Goal: Transaction & Acquisition: Purchase product/service

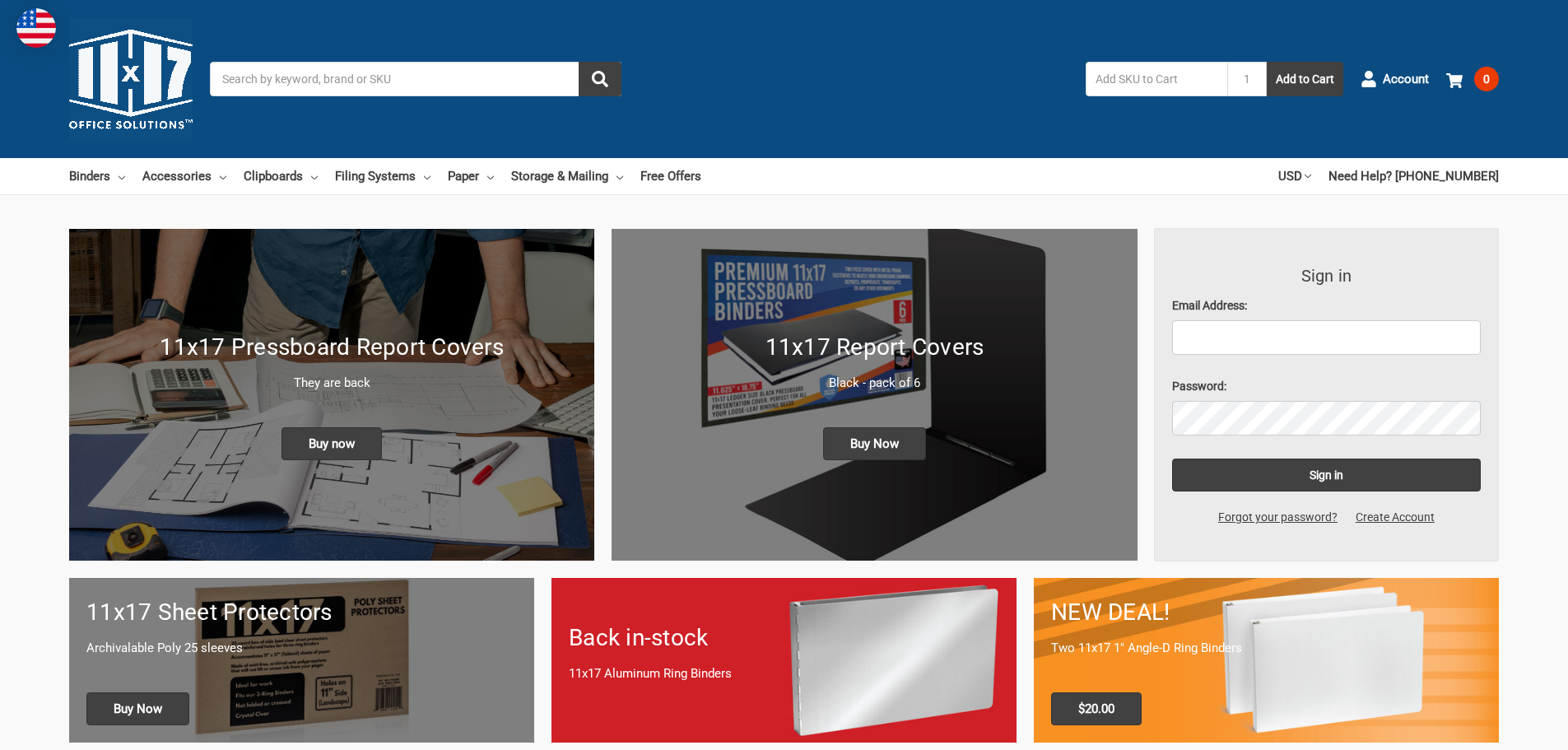
scroll to position [165, 0]
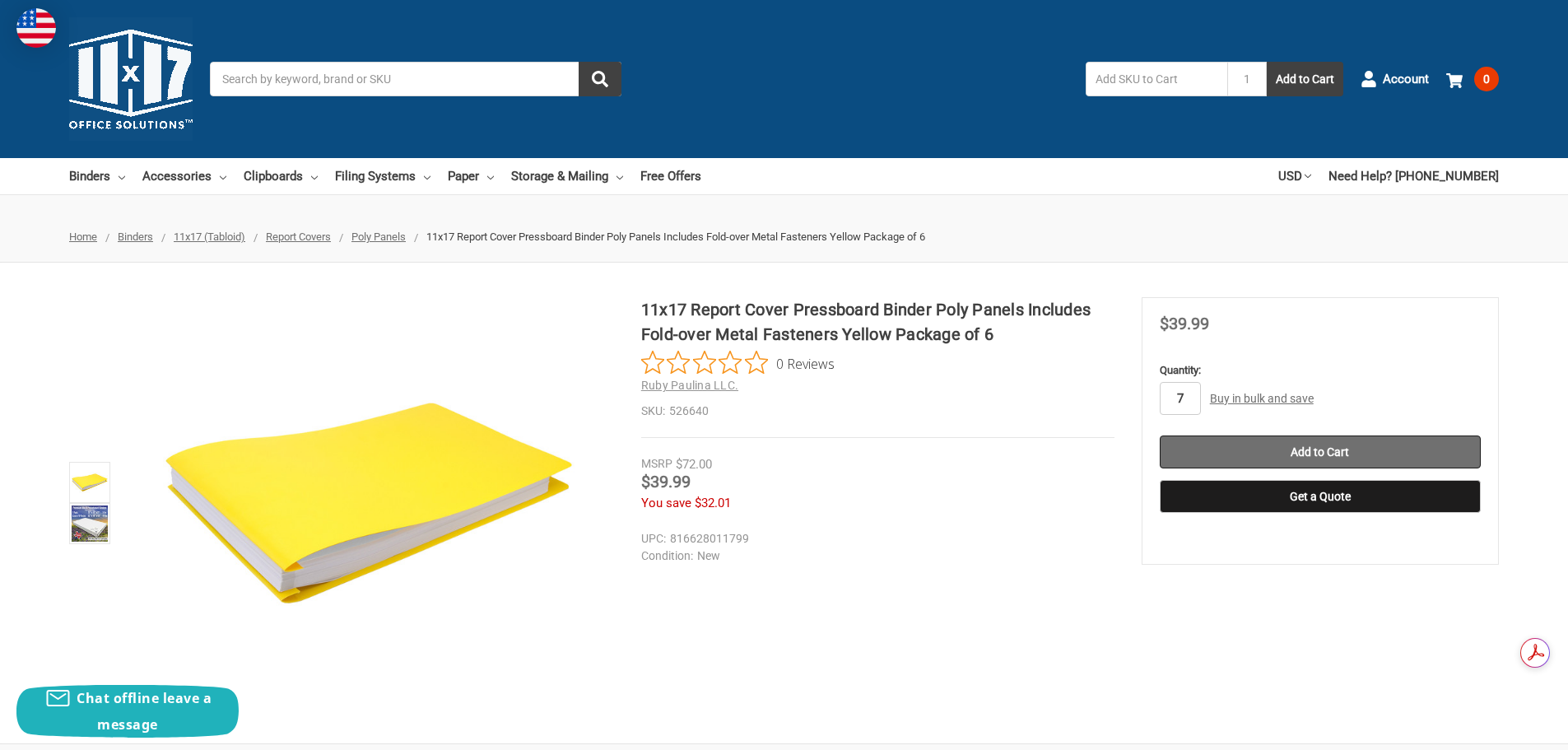
type input "7"
click at [1348, 453] on input "Add to Cart" at bounding box center [1320, 451] width 321 height 33
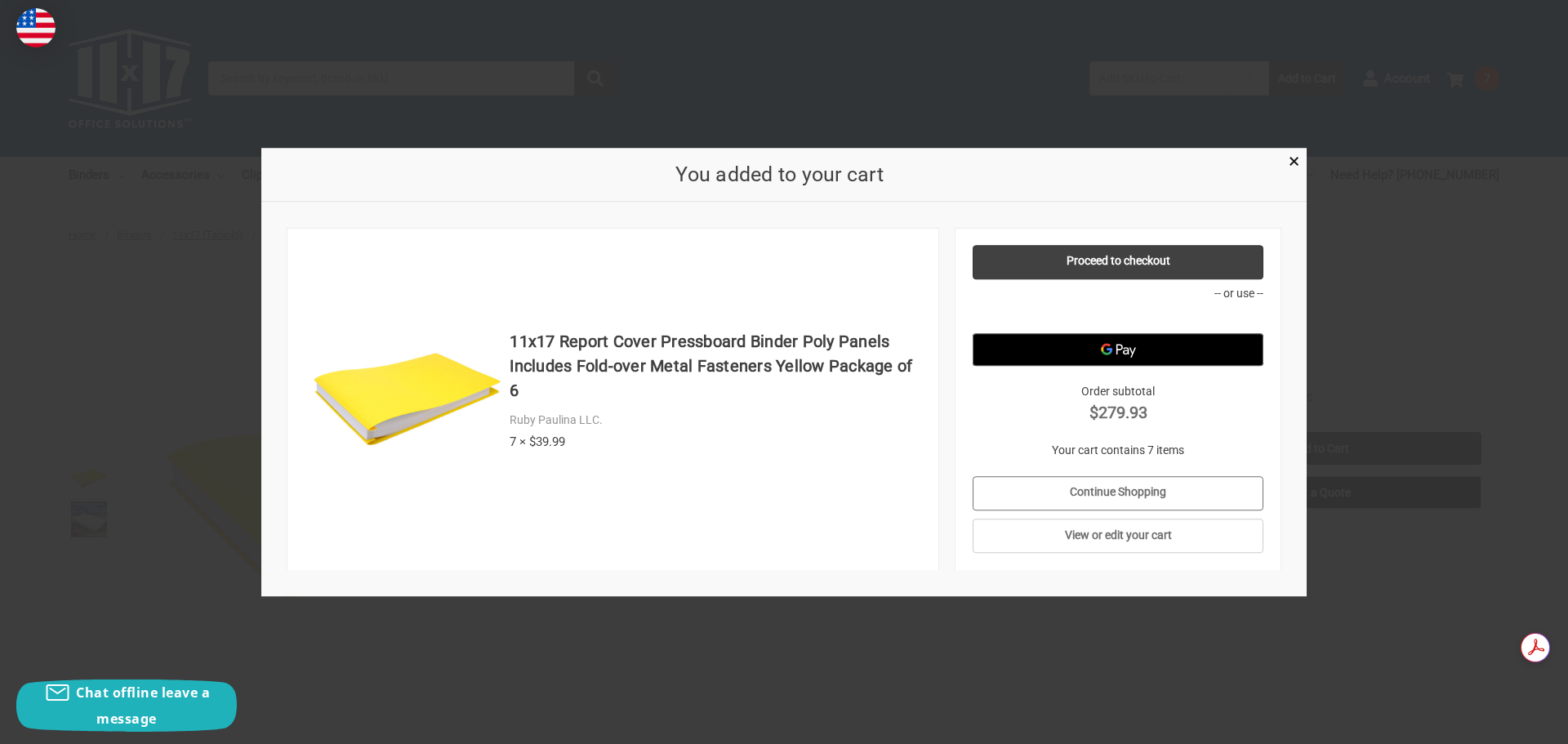
click at [1133, 494] on link "Continue Shopping" at bounding box center [1118, 493] width 291 height 34
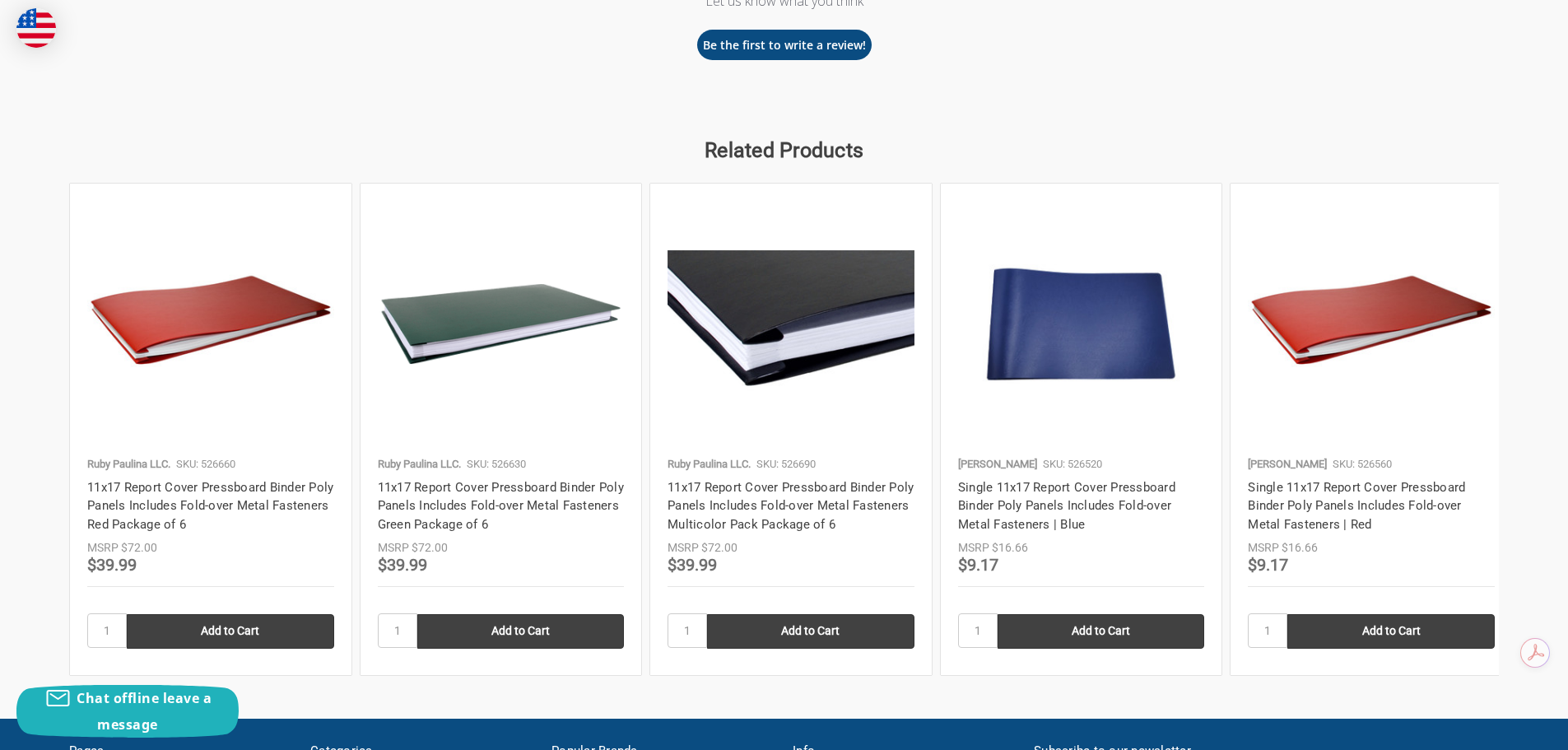
scroll to position [1811, 0]
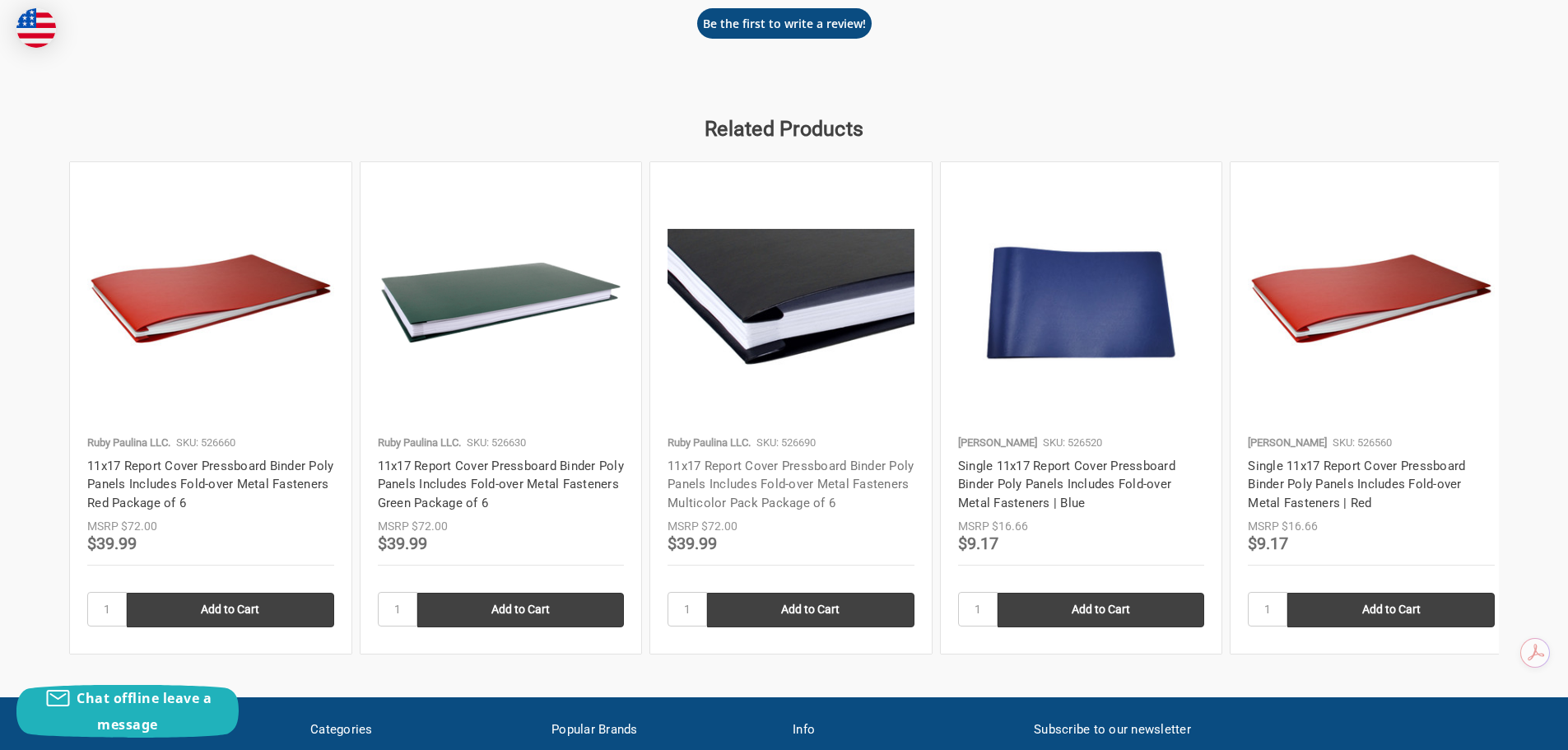
click at [776, 484] on link "11x17 Report Cover Pressboard Binder Poly Panels Includes Fold-over Metal Faste…" at bounding box center [790, 484] width 246 height 52
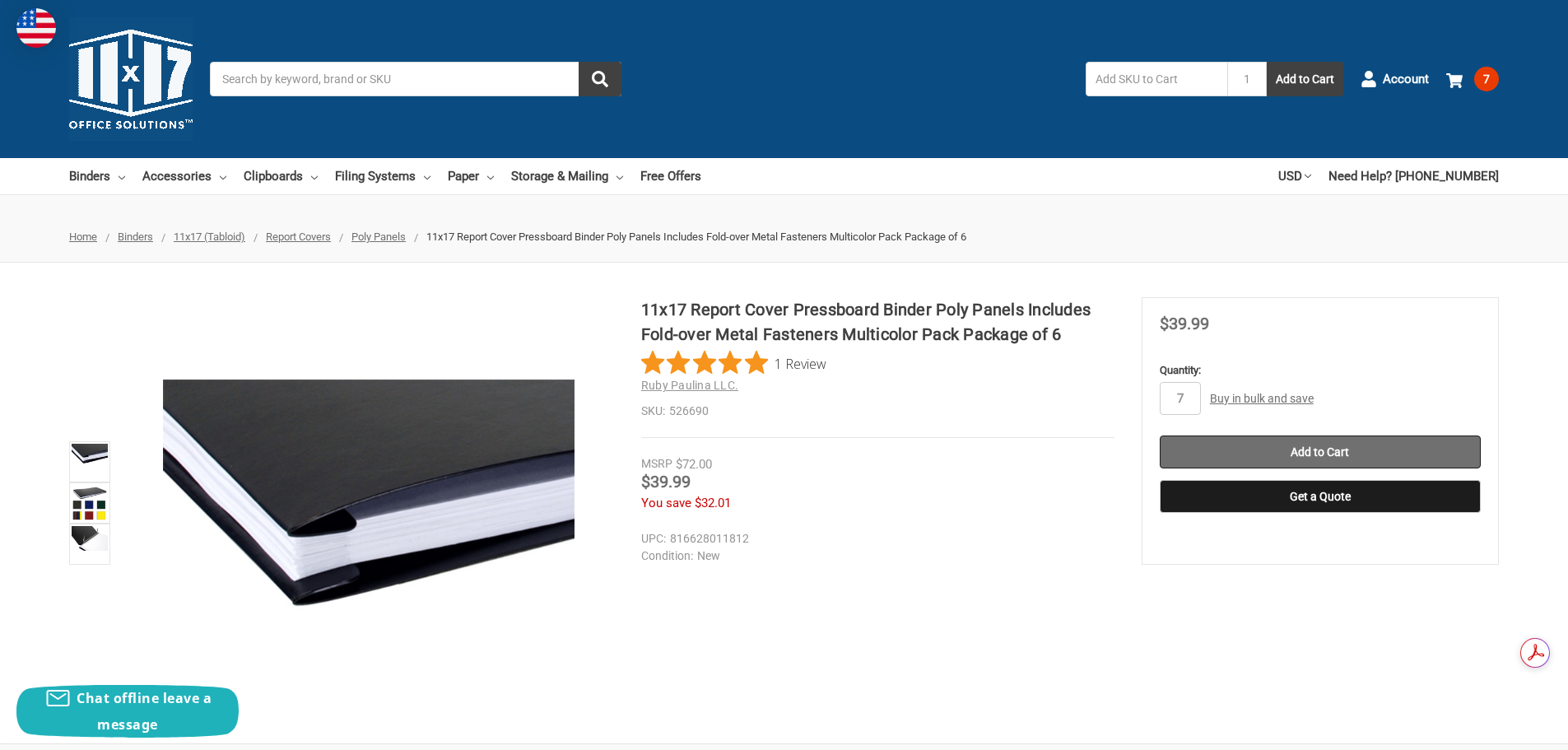
type input "7"
click at [1392, 445] on input "Add to Cart" at bounding box center [1320, 451] width 321 height 33
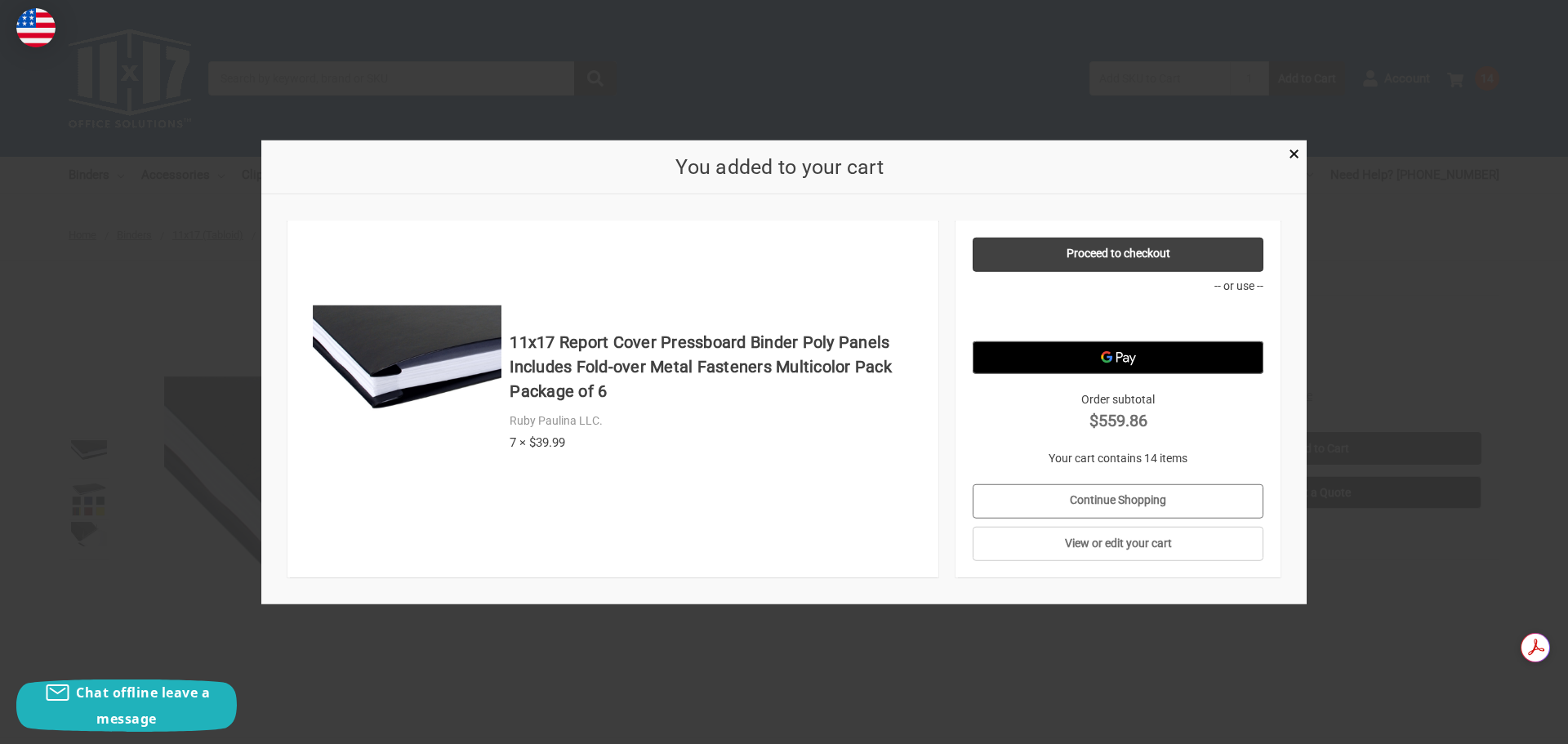
click at [1136, 505] on link "Continue Shopping" at bounding box center [1118, 500] width 291 height 34
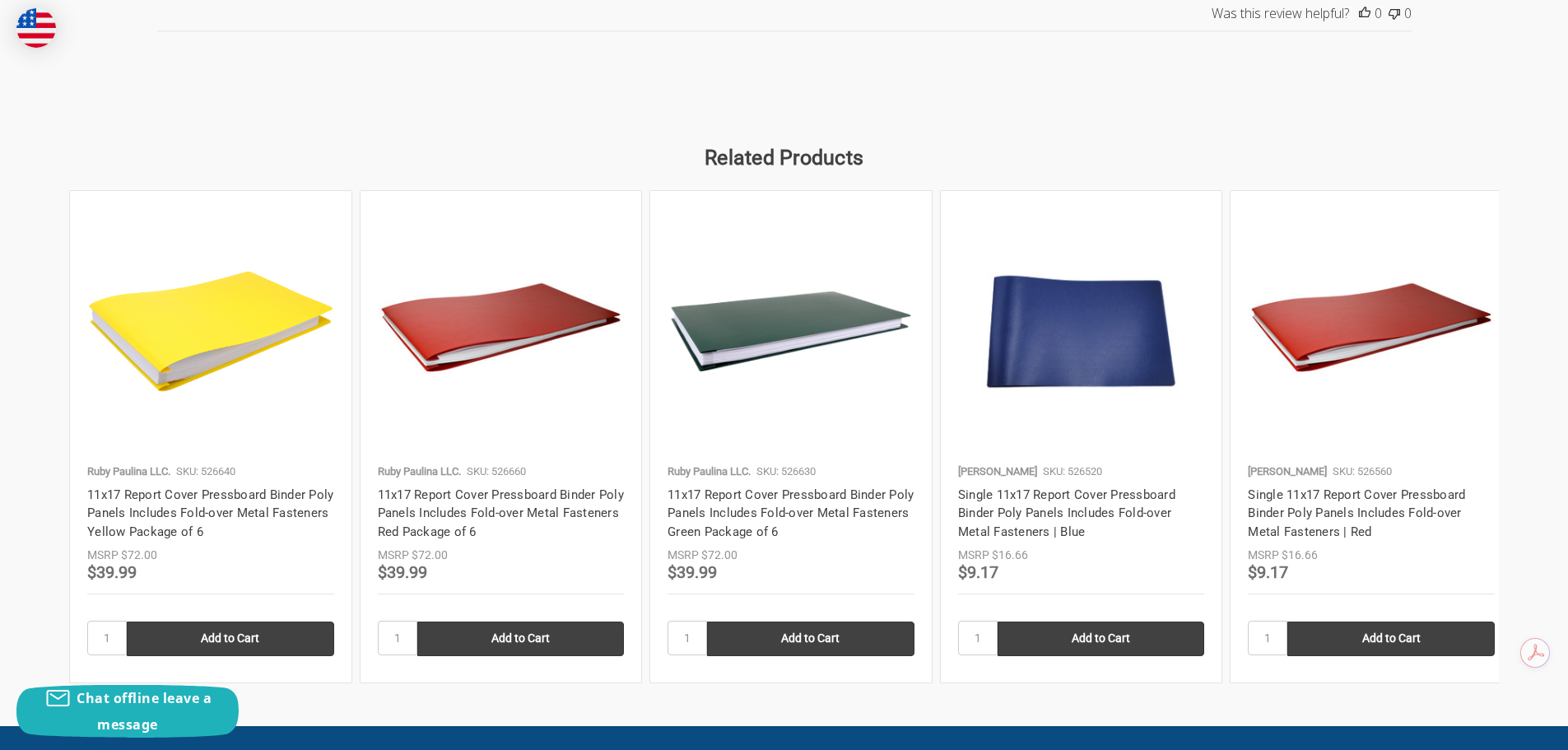
scroll to position [2058, 0]
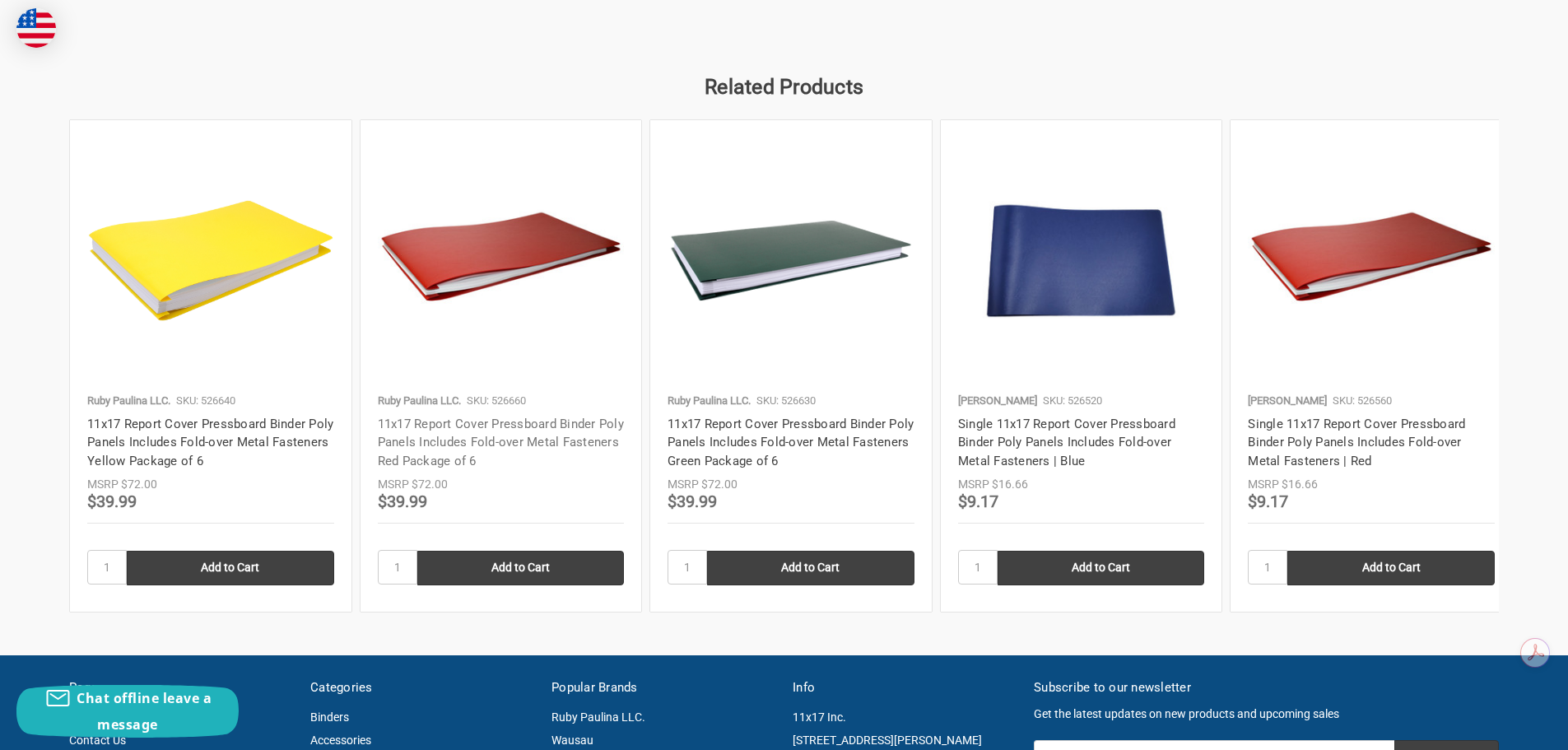
click at [479, 435] on link "11x17 Report Cover Pressboard Binder Poly Panels Includes Fold-over Metal Faste…" at bounding box center [501, 442] width 246 height 52
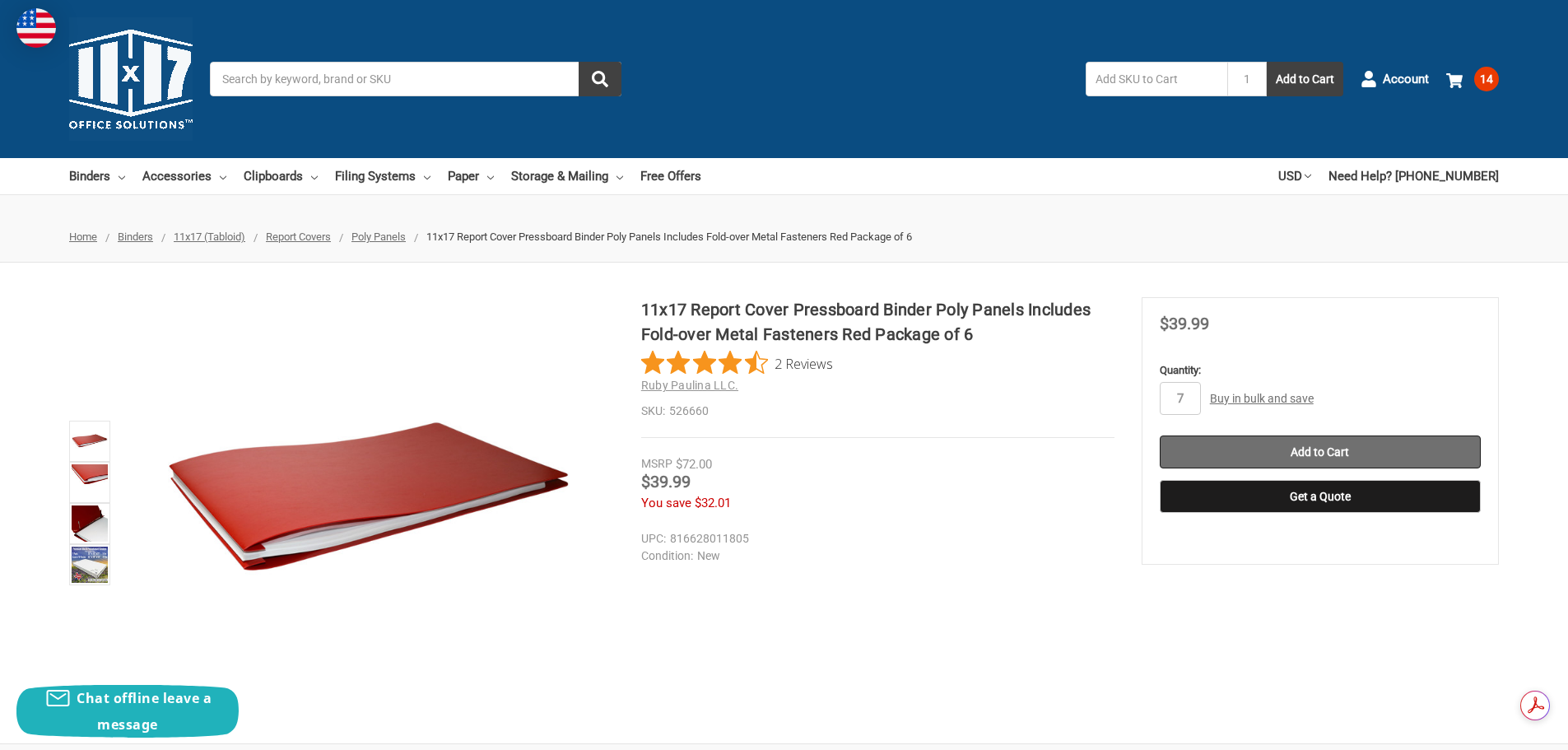
type input "7"
click at [1340, 449] on input "Add to Cart" at bounding box center [1320, 451] width 321 height 33
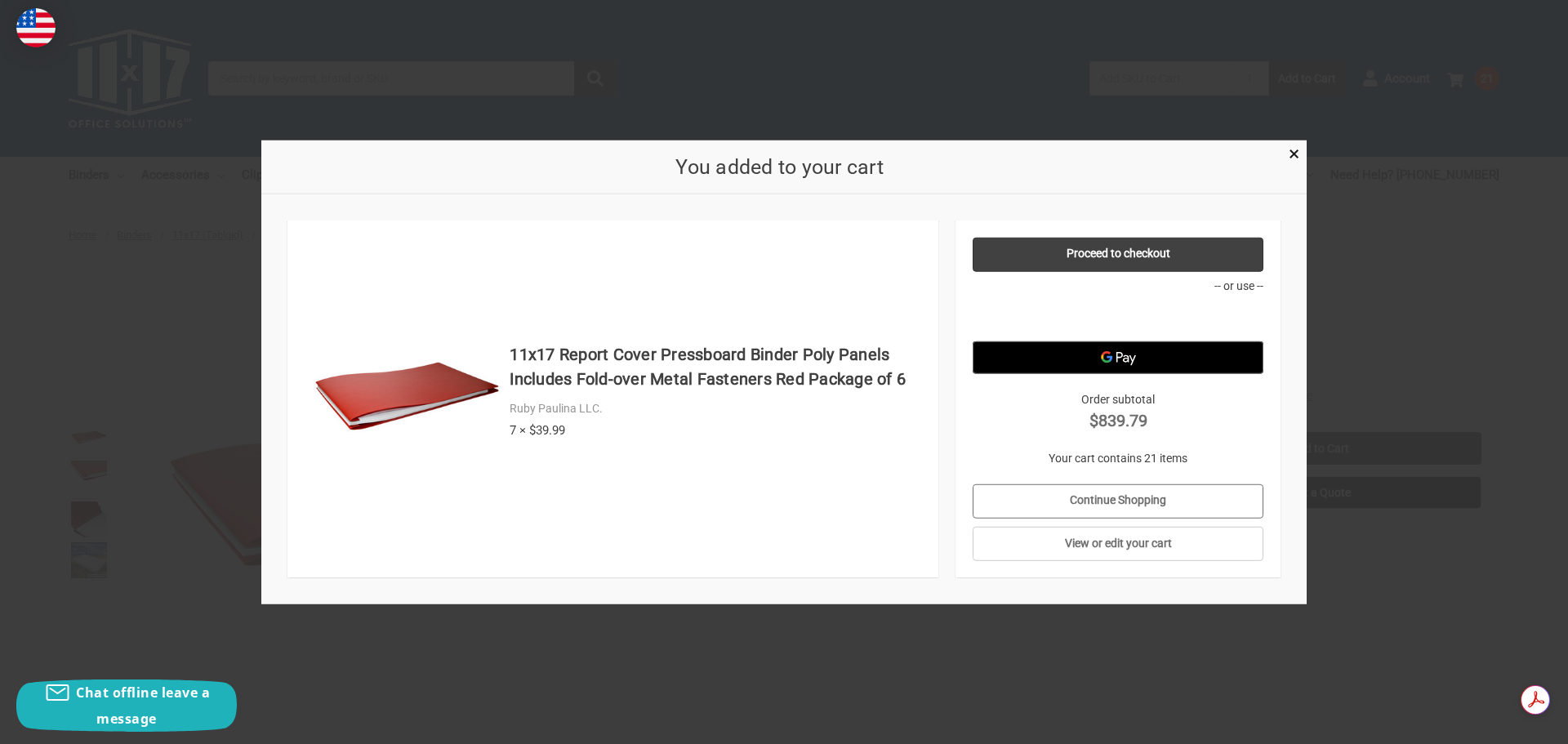
click at [1126, 488] on link "Continue Shopping" at bounding box center [1118, 500] width 291 height 34
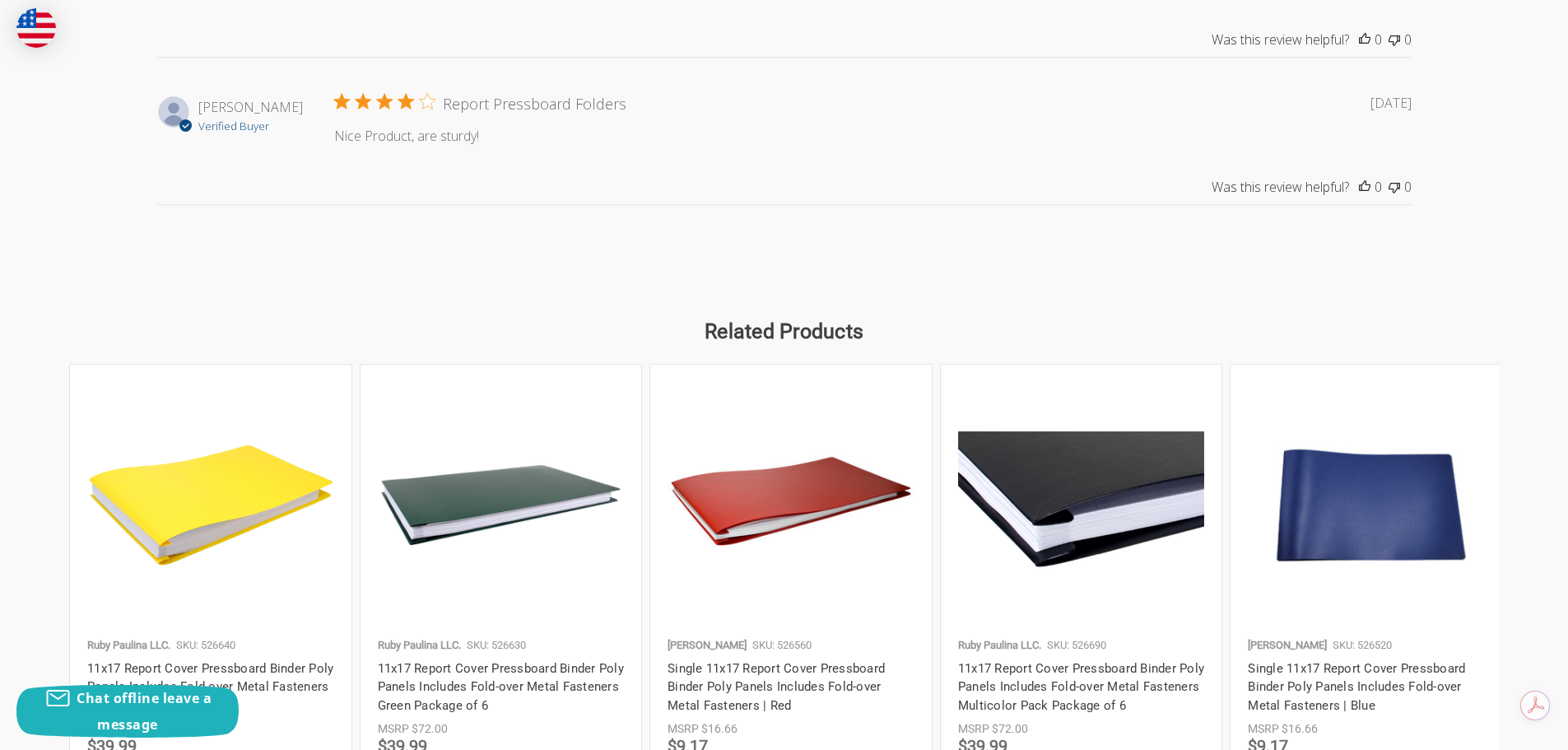
scroll to position [2058, 0]
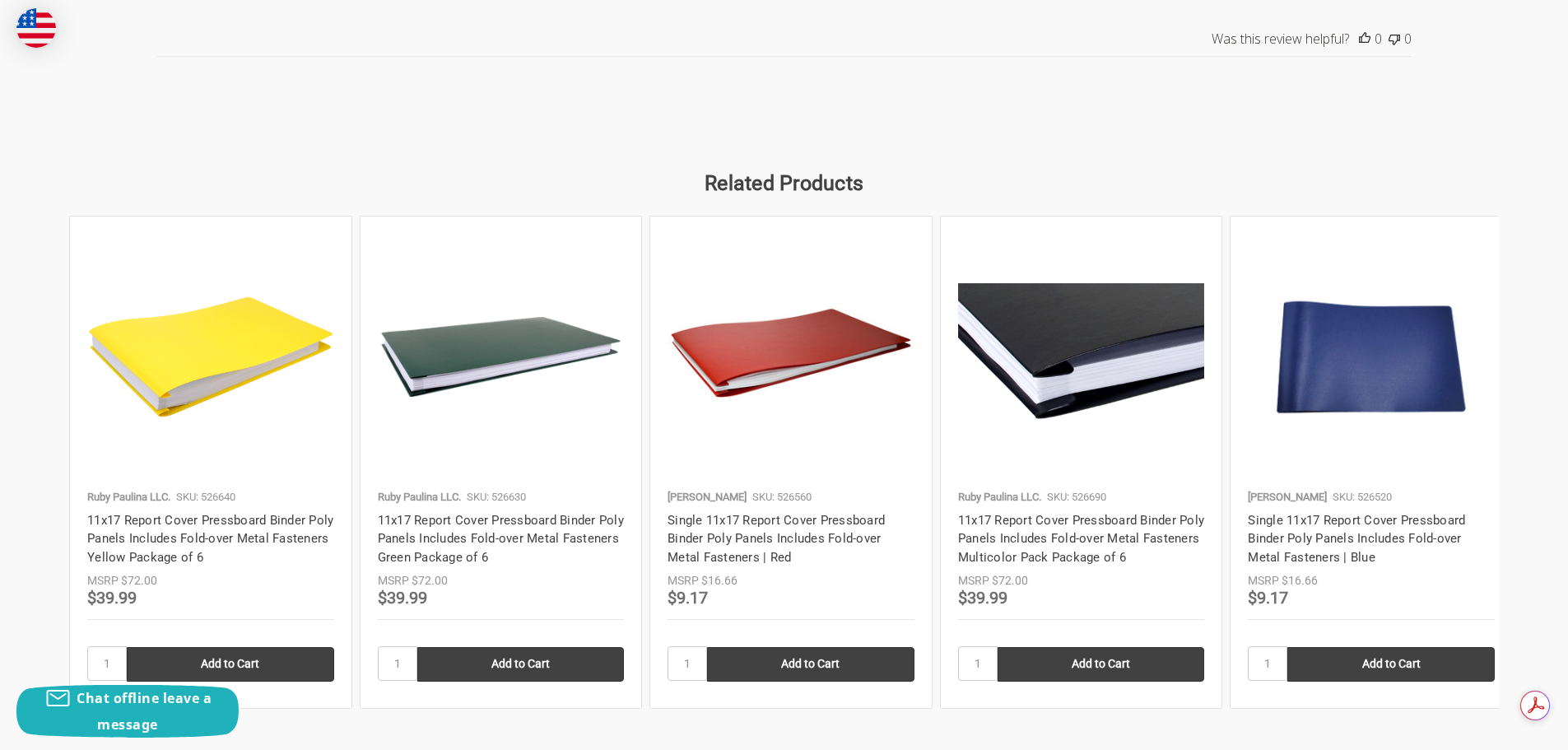
click at [1331, 530] on h4 "Single 11x17 Report Cover Pressboard Binder Poly Panels Includes Fold-over Meta…" at bounding box center [1371, 539] width 247 height 56
click at [1329, 544] on link "Single 11x17 Report Cover Pressboard Binder Poly Panels Includes Fold-over Meta…" at bounding box center [1356, 538] width 218 height 52
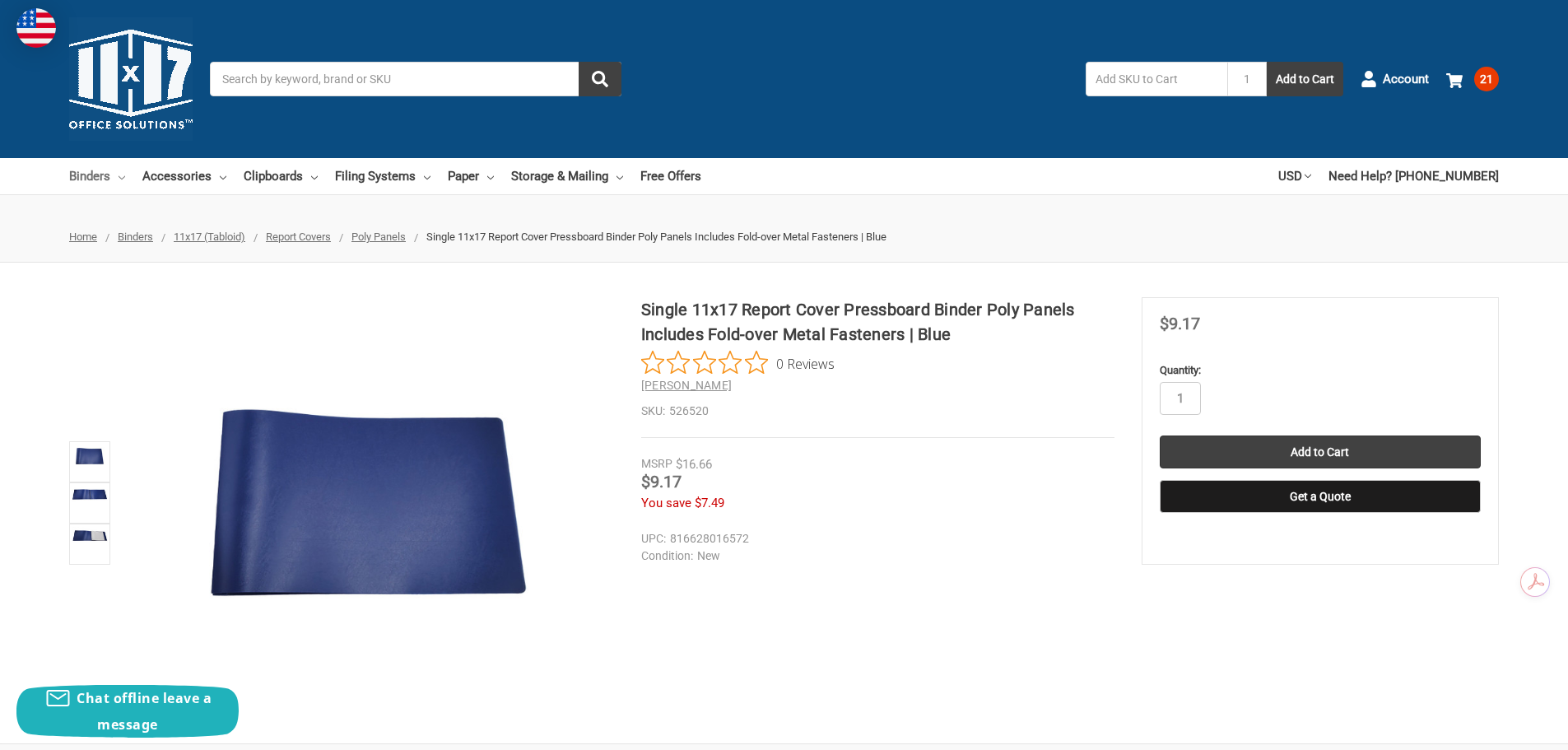
click at [104, 172] on link "Binders" at bounding box center [97, 175] width 56 height 36
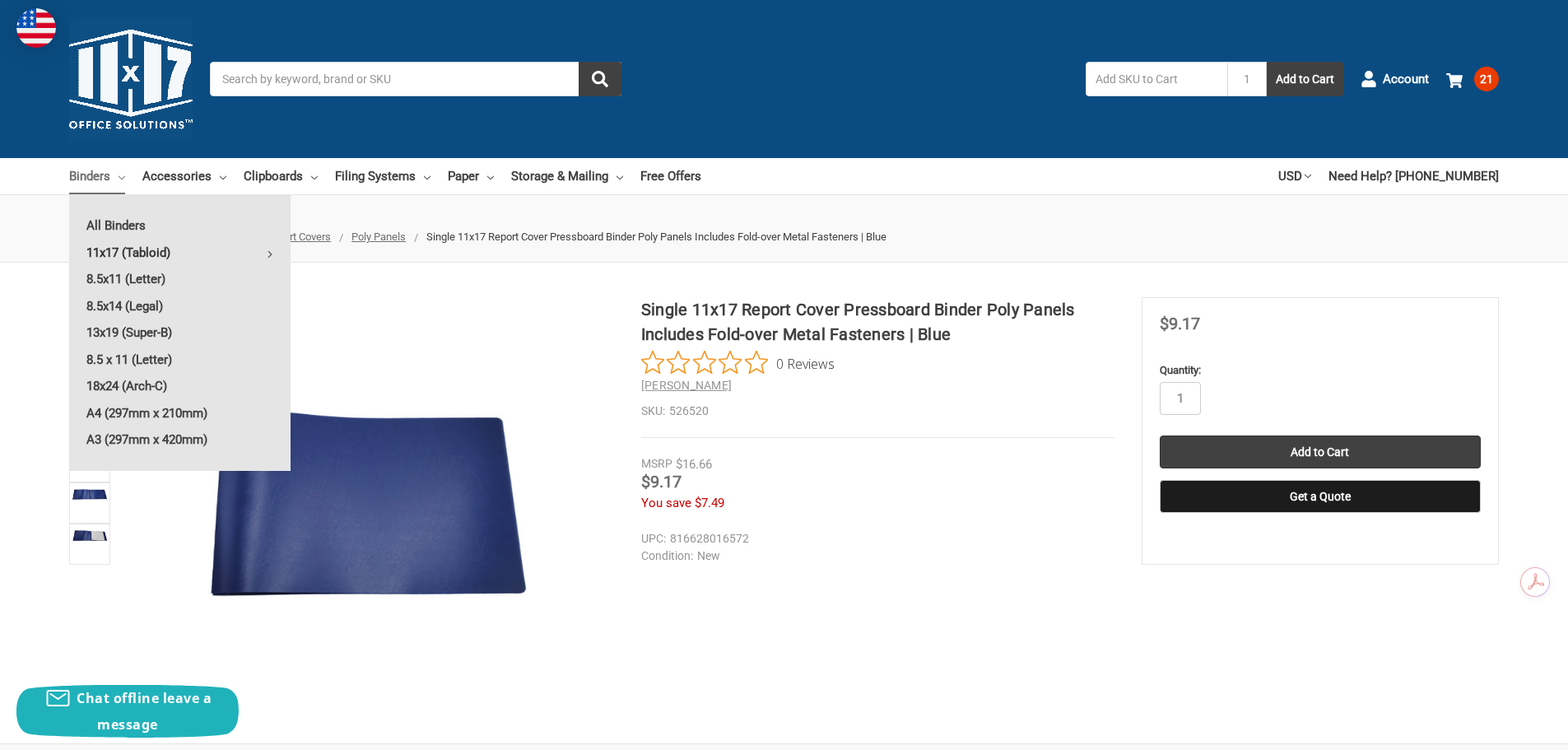
click at [107, 253] on link "11x17 (Tabloid)" at bounding box center [179, 253] width 221 height 26
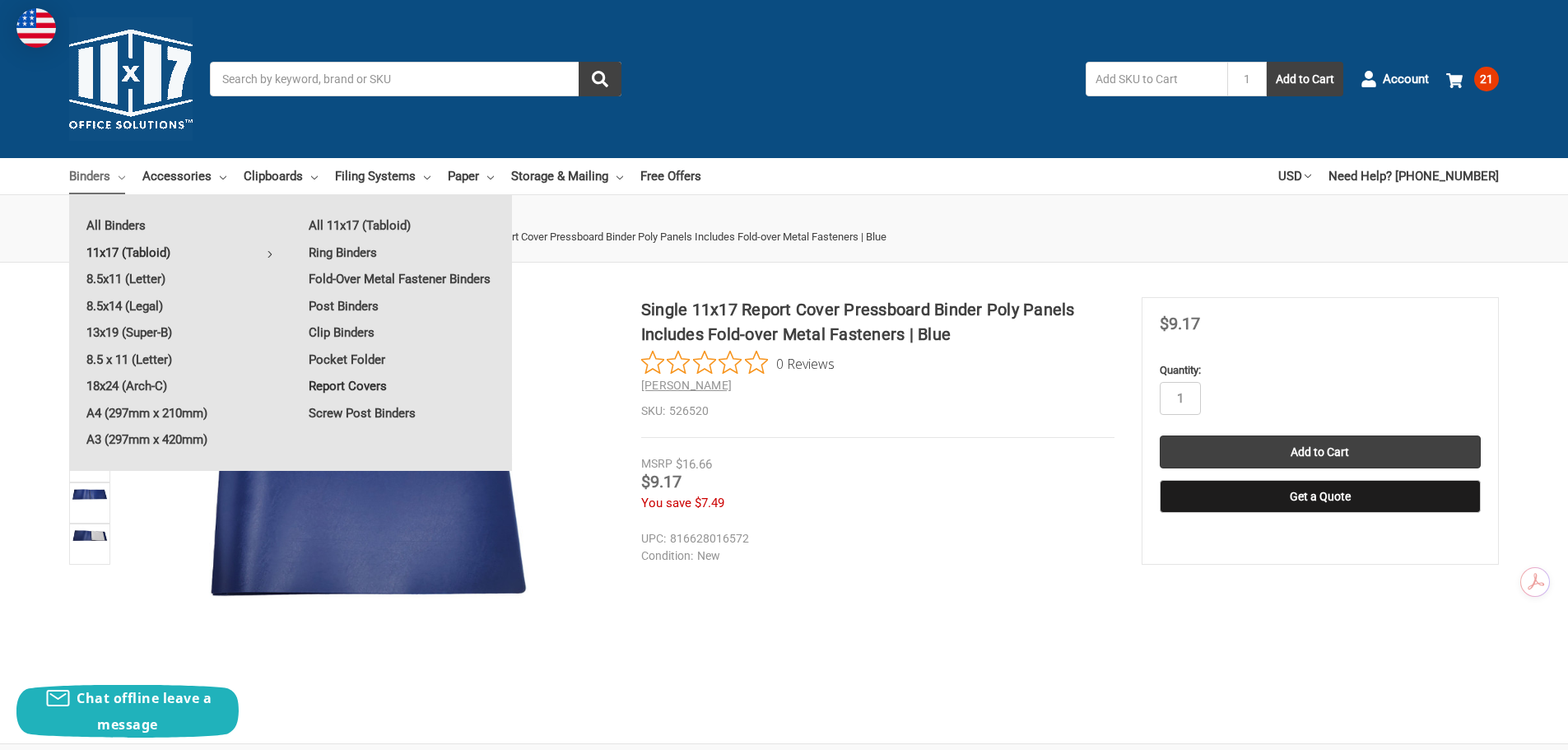
click at [337, 381] on link "Report Covers" at bounding box center [402, 386] width 220 height 26
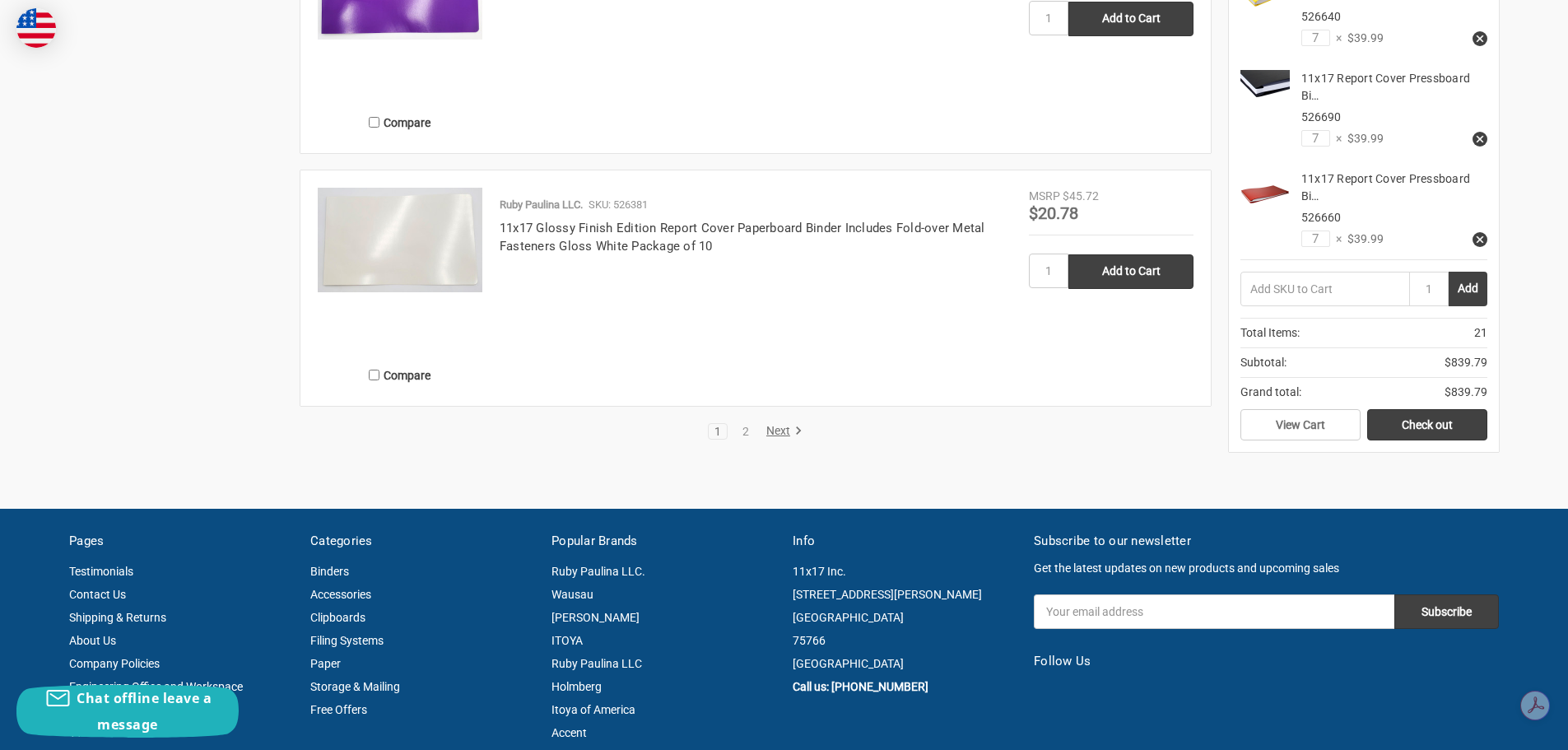
scroll to position [3046, 0]
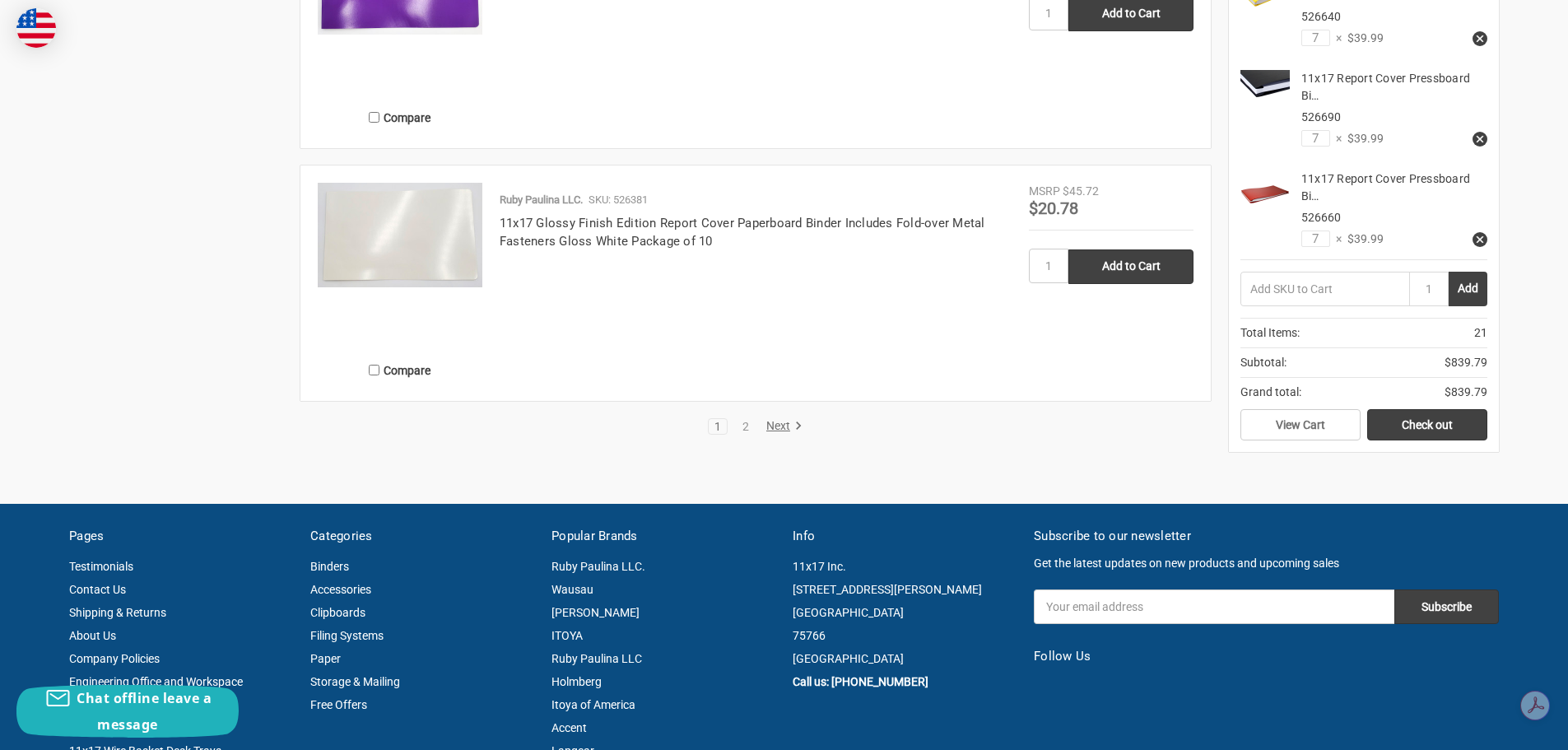
click at [779, 427] on link "Next" at bounding box center [782, 426] width 42 height 15
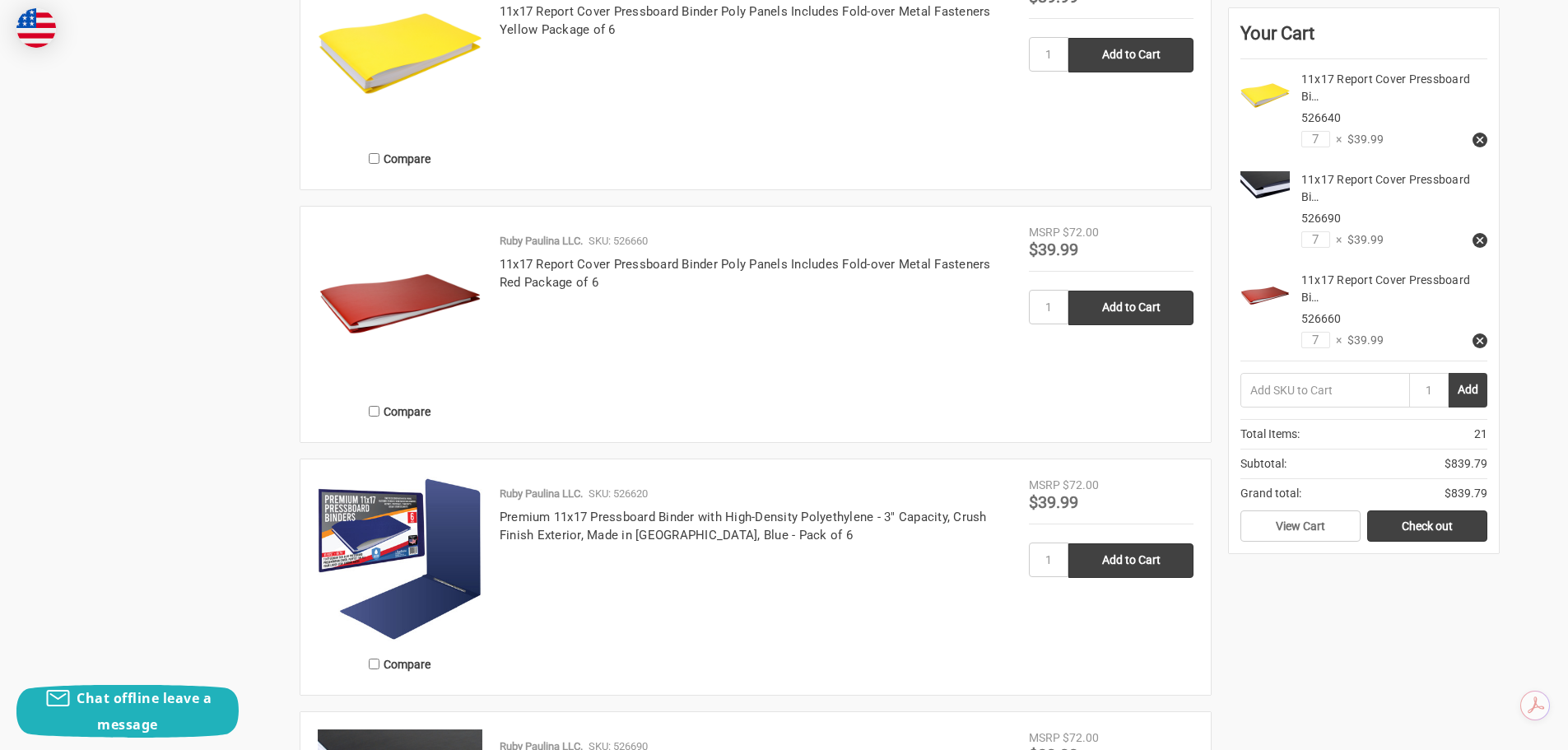
scroll to position [2223, 0]
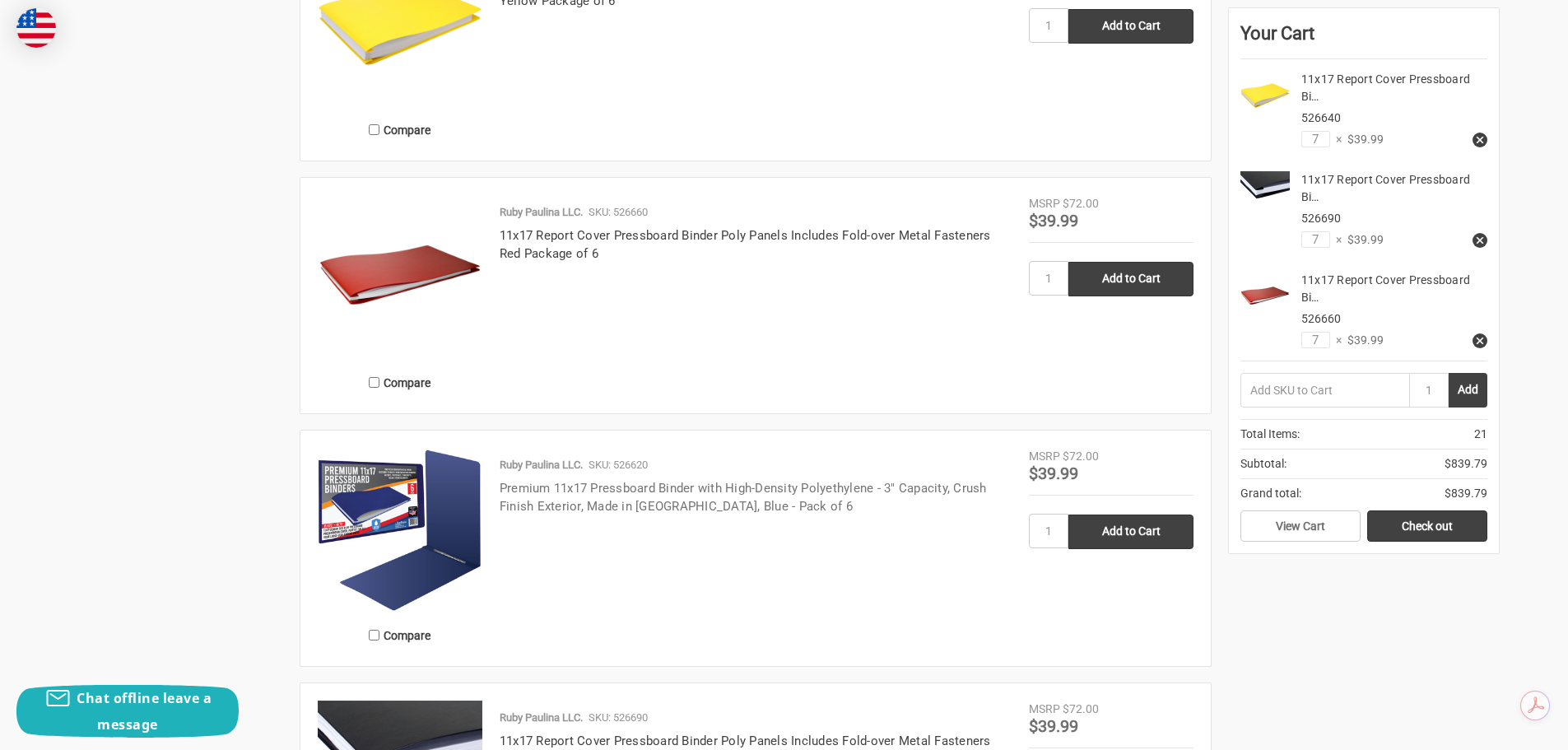
click at [646, 501] on link "Premium 11x17 Pressboard Binder with High-Density Polyethylene - 3" Capacity, C…" at bounding box center [743, 497] width 487 height 33
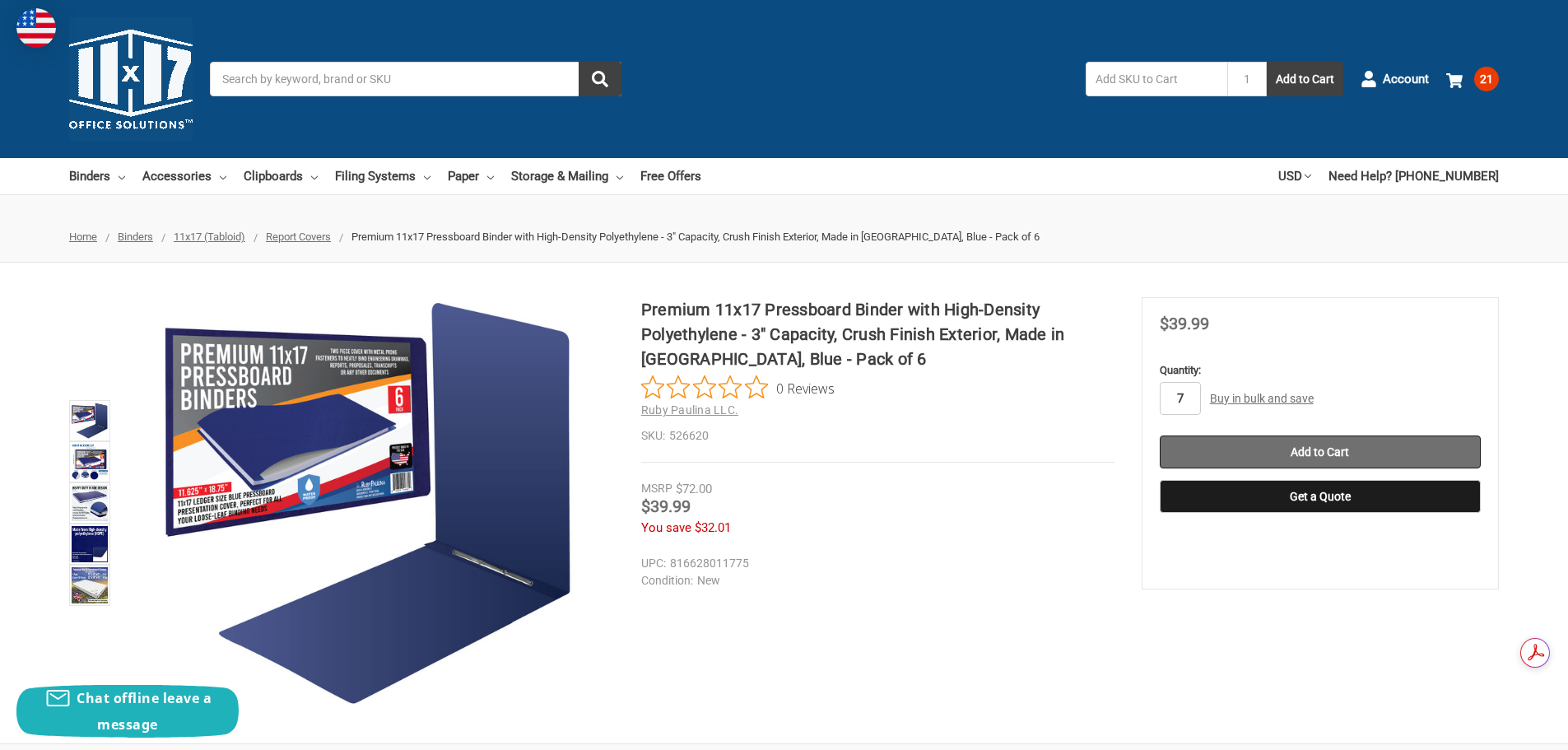
type input "7"
click at [1332, 445] on input "Add to Cart" at bounding box center [1320, 451] width 321 height 33
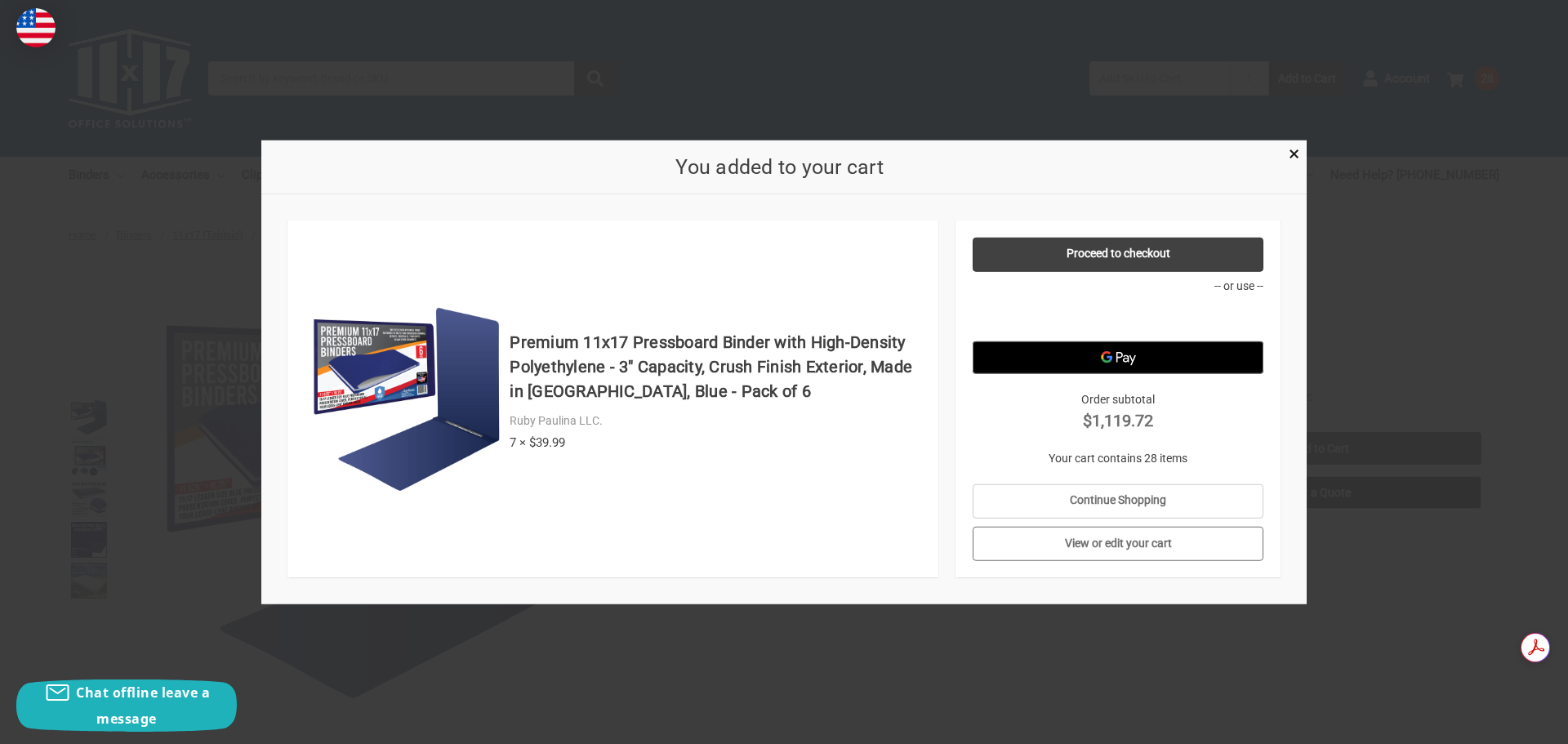
click at [1124, 542] on link "View or edit your cart" at bounding box center [1118, 543] width 291 height 34
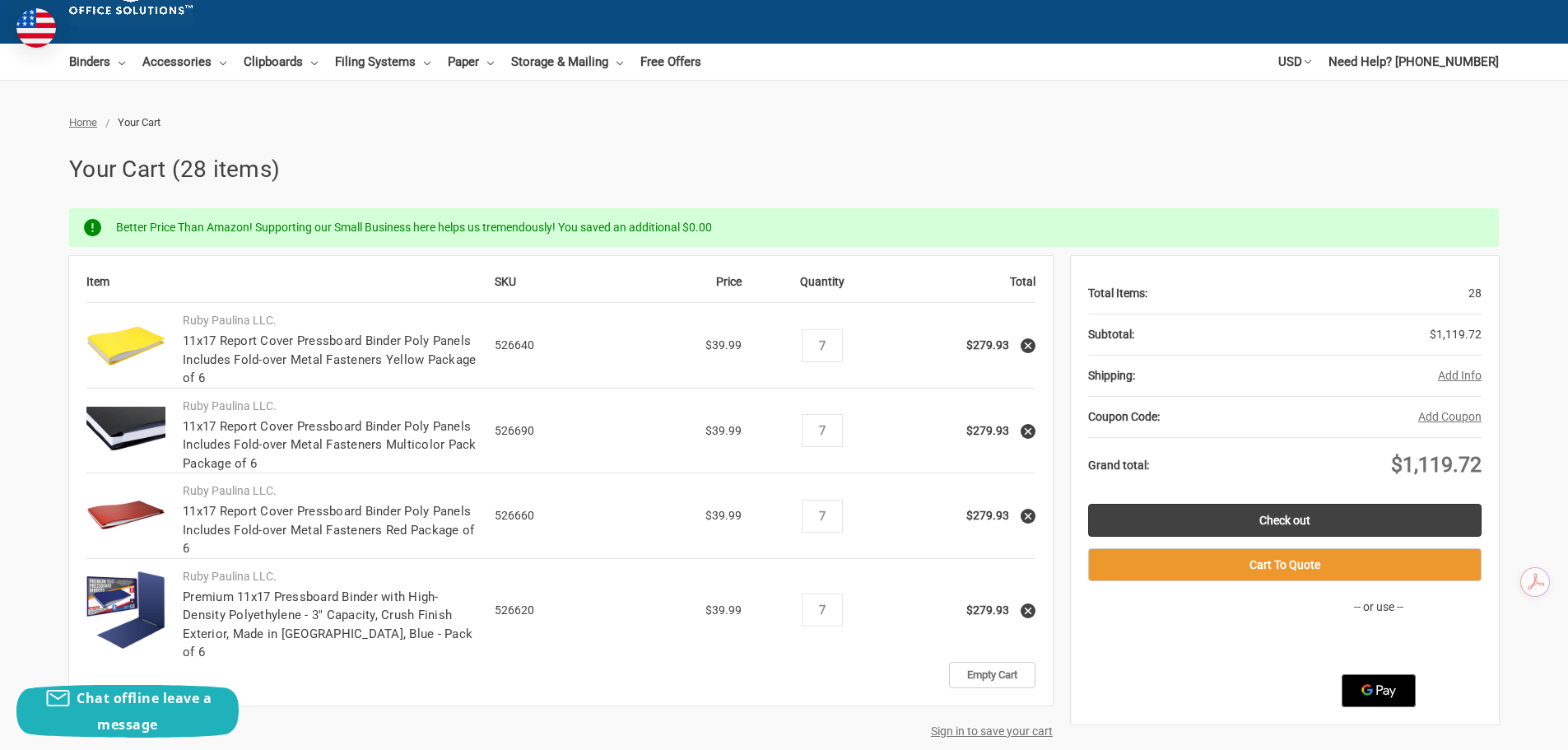
scroll to position [330, 0]
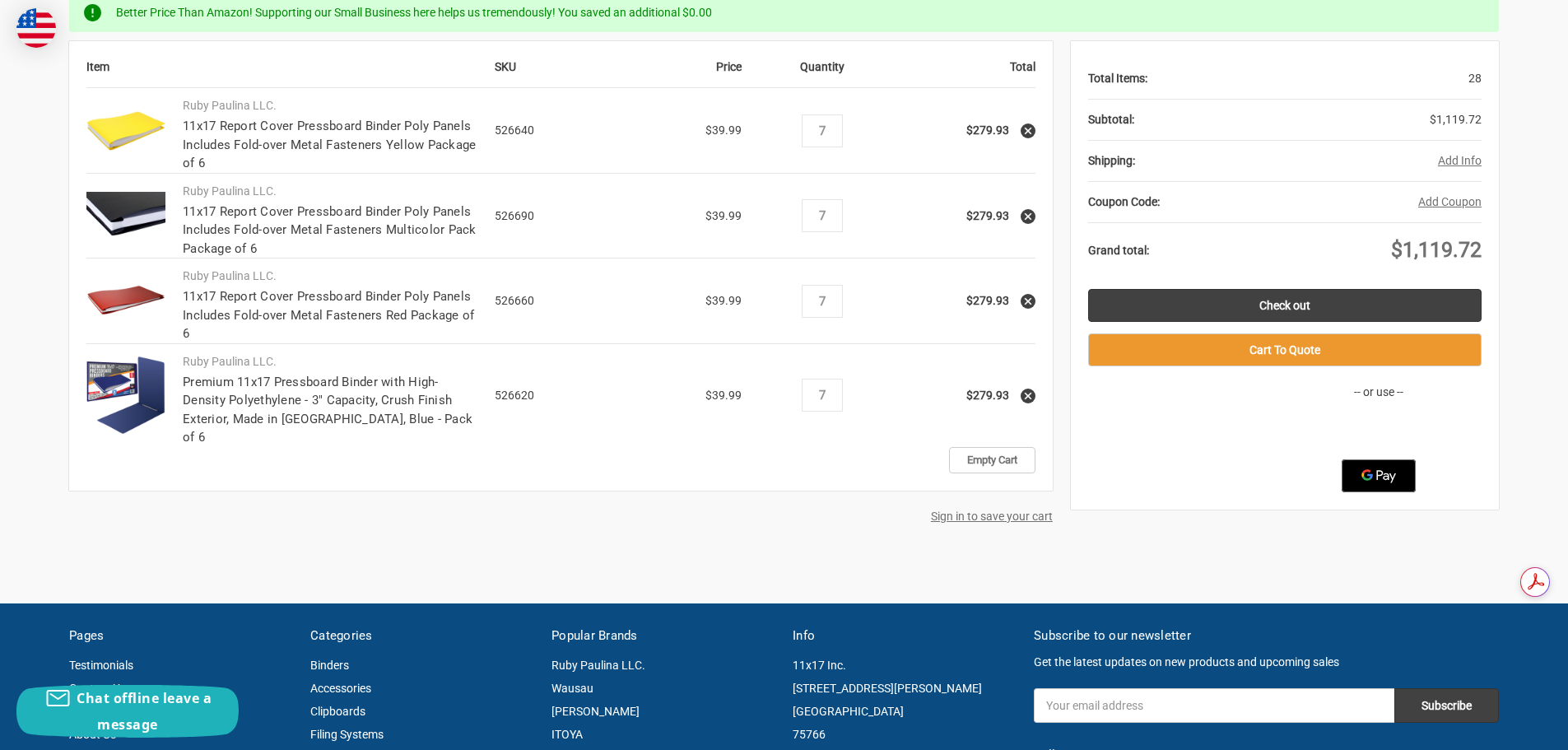
click at [1468, 159] on button "Add Info" at bounding box center [1460, 161] width 44 height 18
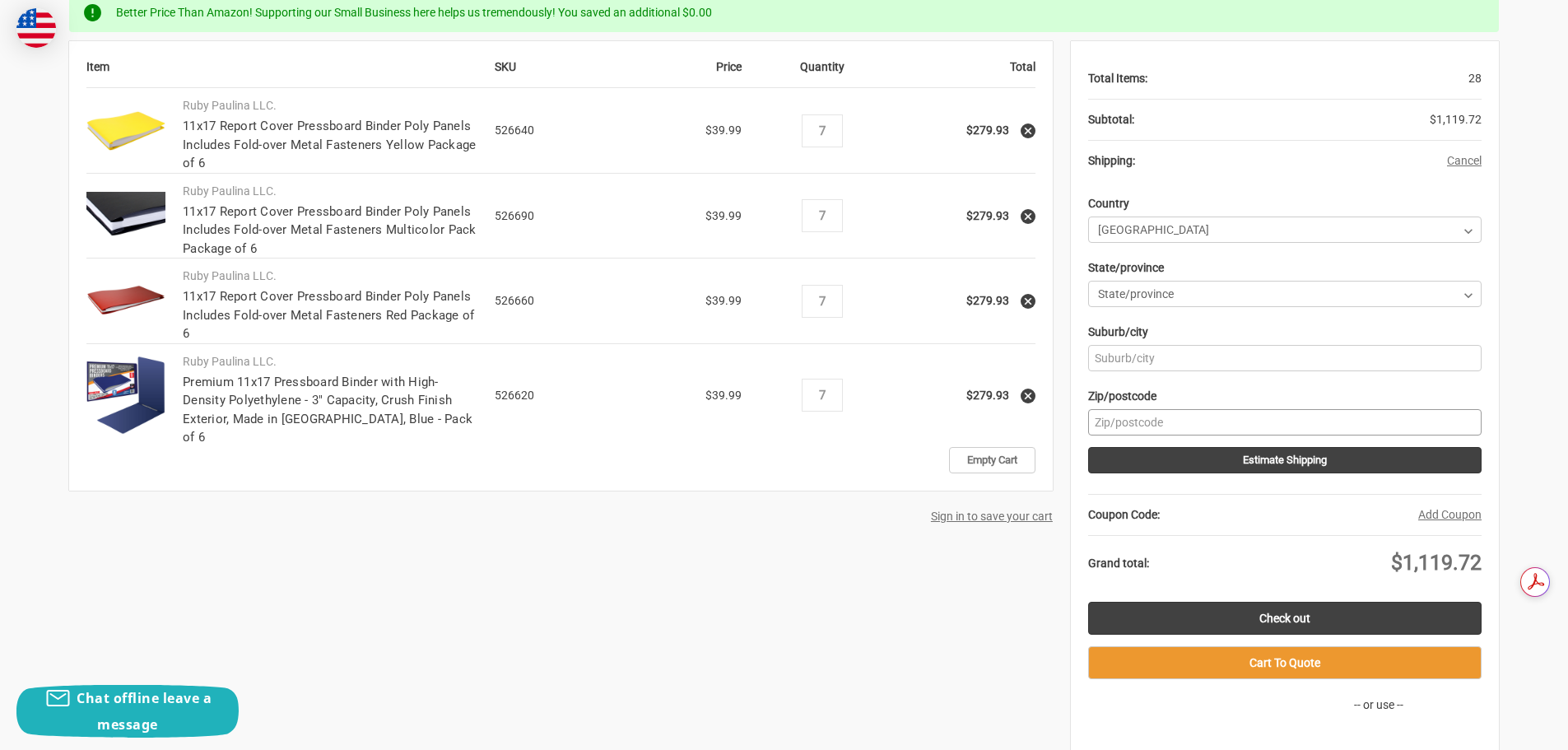
click at [1116, 425] on input "Zip/postcode" at bounding box center [1285, 422] width 393 height 26
type input "77092"
click at [1383, 457] on button "Estimate Shipping" at bounding box center [1285, 460] width 393 height 26
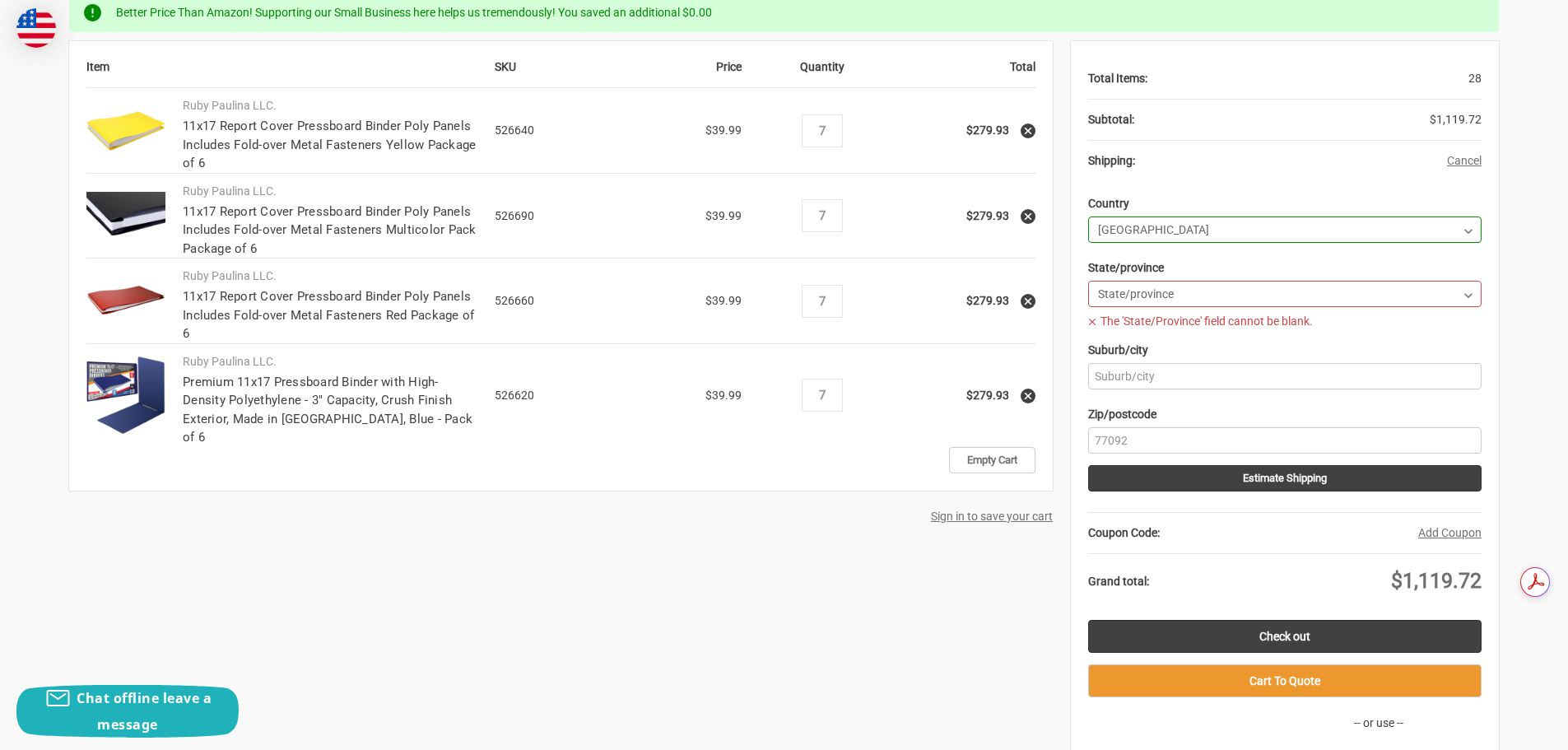
click at [1116, 291] on select "State/province Alabama Alaska American Samoa Arizona Arkansas Armed Forces Afri…" at bounding box center [1285, 293] width 393 height 26
select select "57"
click at [1089, 280] on select "State/province Alabama Alaska American Samoa Arizona Arkansas Armed Forces Afri…" at bounding box center [1285, 293] width 393 height 26
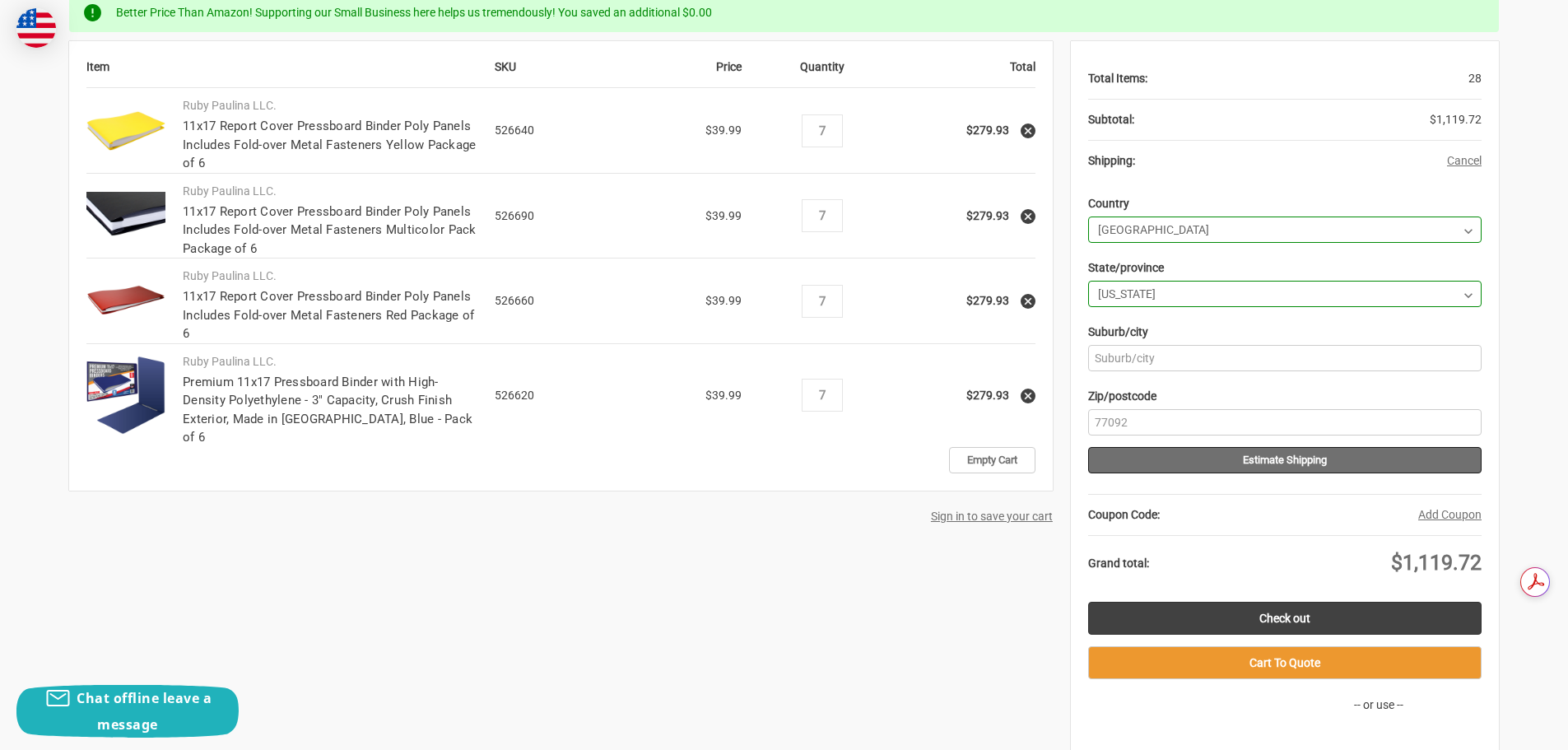
click at [1303, 463] on button "Estimate Shipping" at bounding box center [1285, 460] width 393 height 26
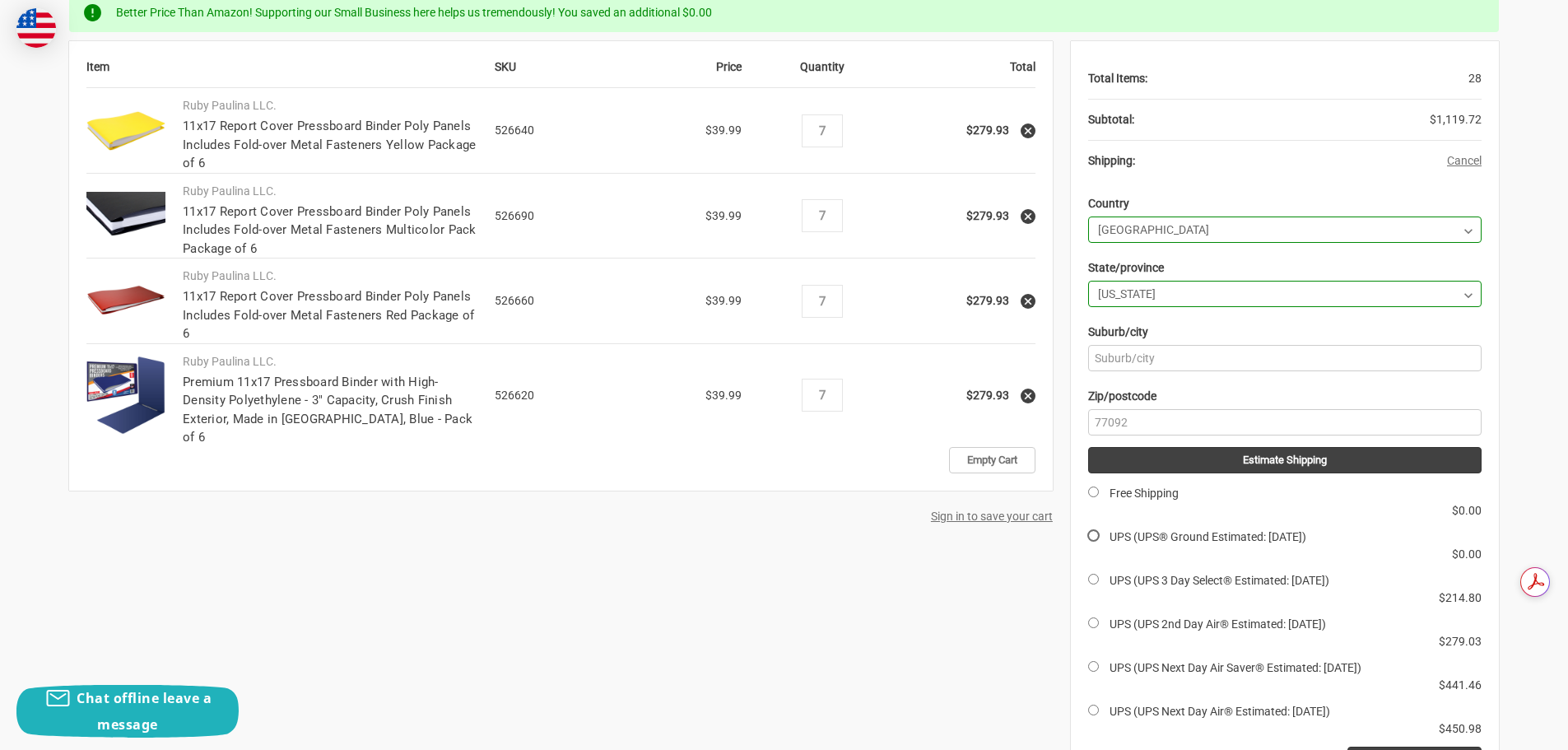
click at [1094, 538] on input "UPS (UPS® Ground Estimated: Tue, Oct 14)" at bounding box center [1094, 535] width 11 height 11
radio input "true"
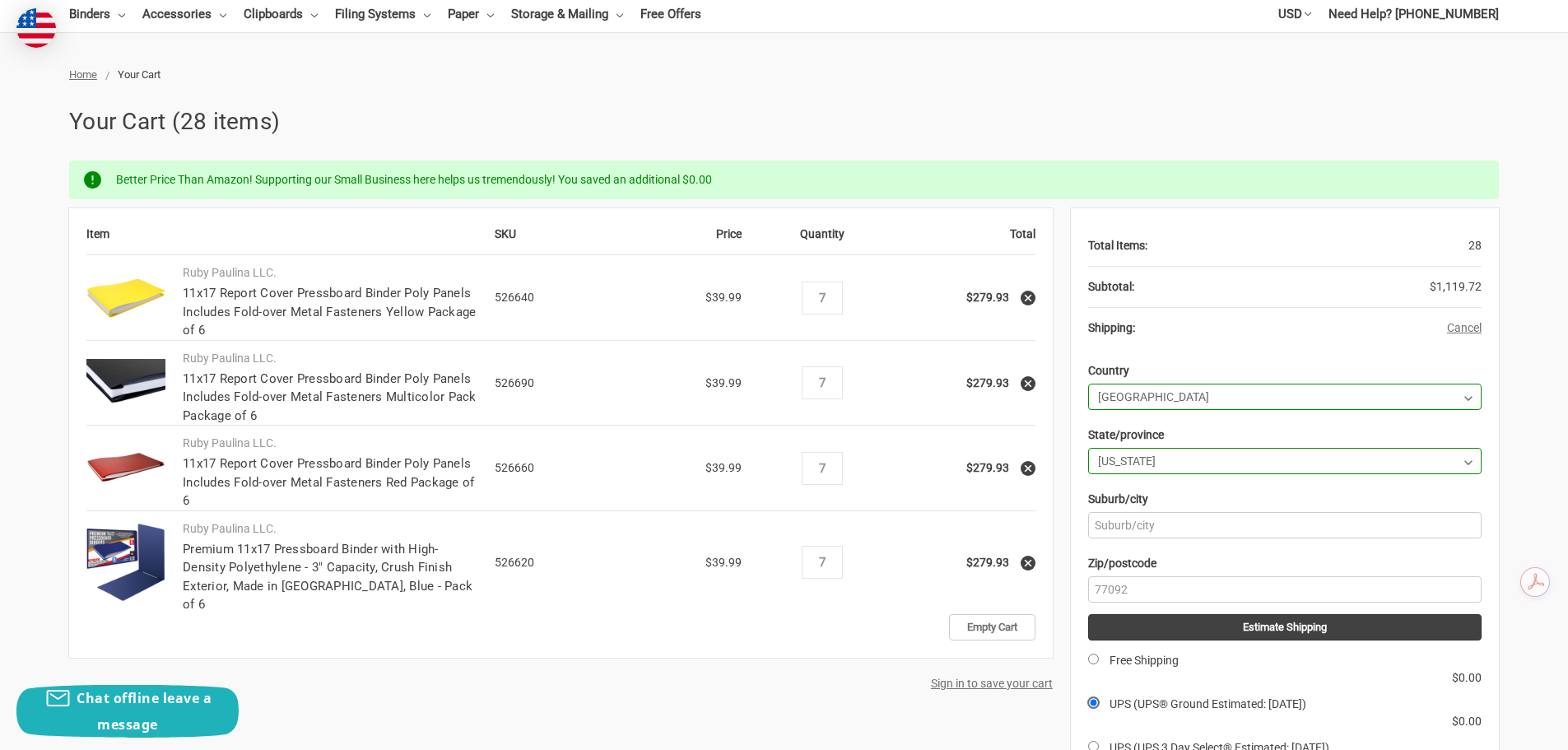
scroll to position [247, 0]
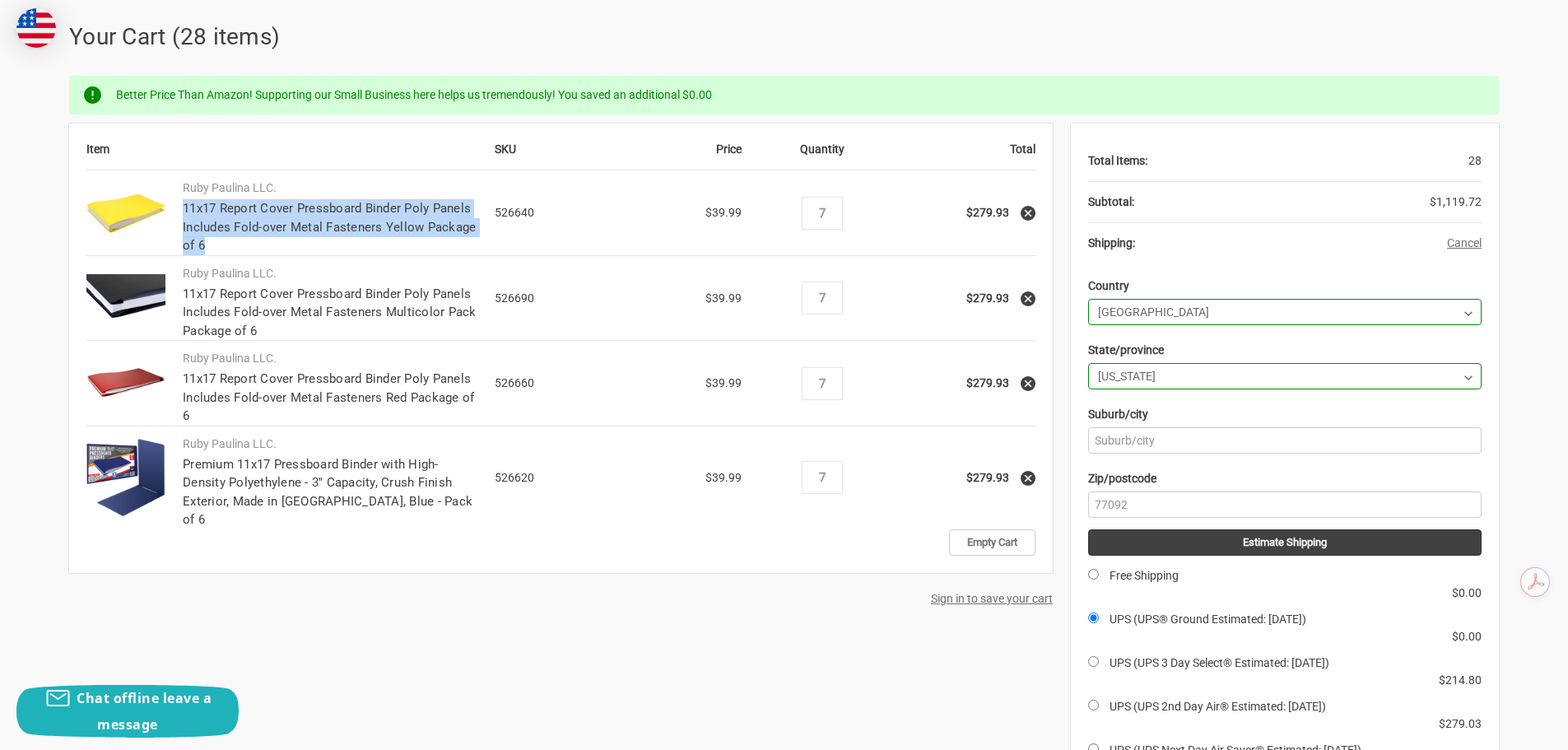
drag, startPoint x: 181, startPoint y: 206, endPoint x: 478, endPoint y: 241, distance: 299.1
click at [478, 241] on td "Ruby Paulina LLC. 11x17 Report Cover Pressboard Binder Poly Panels Includes Fol…" at bounding box center [331, 212] width 330 height 85
copy link "11x17 Report Cover Pressboard Binder Poly Panels Includes Fold-over Metal Faste…"
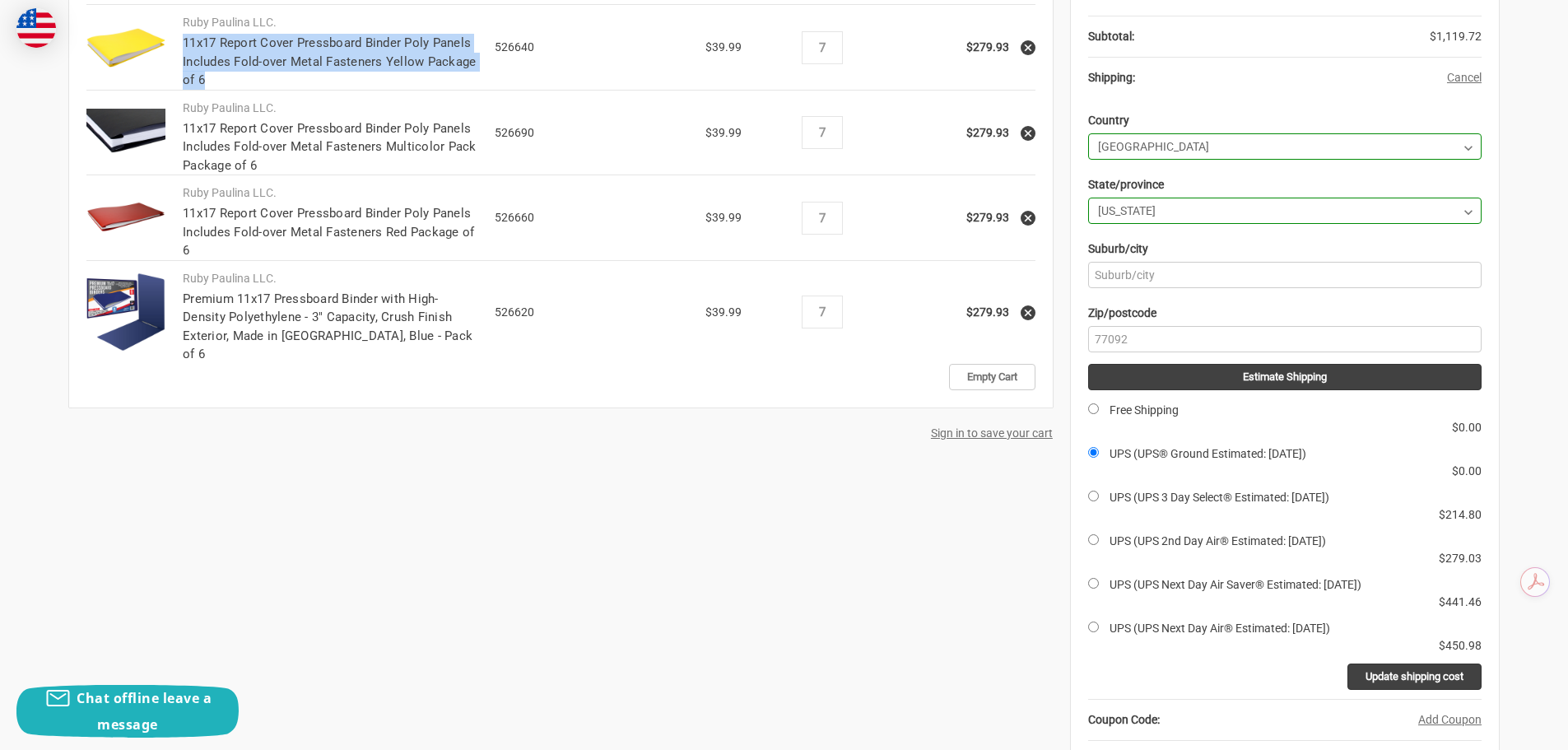
scroll to position [165, 0]
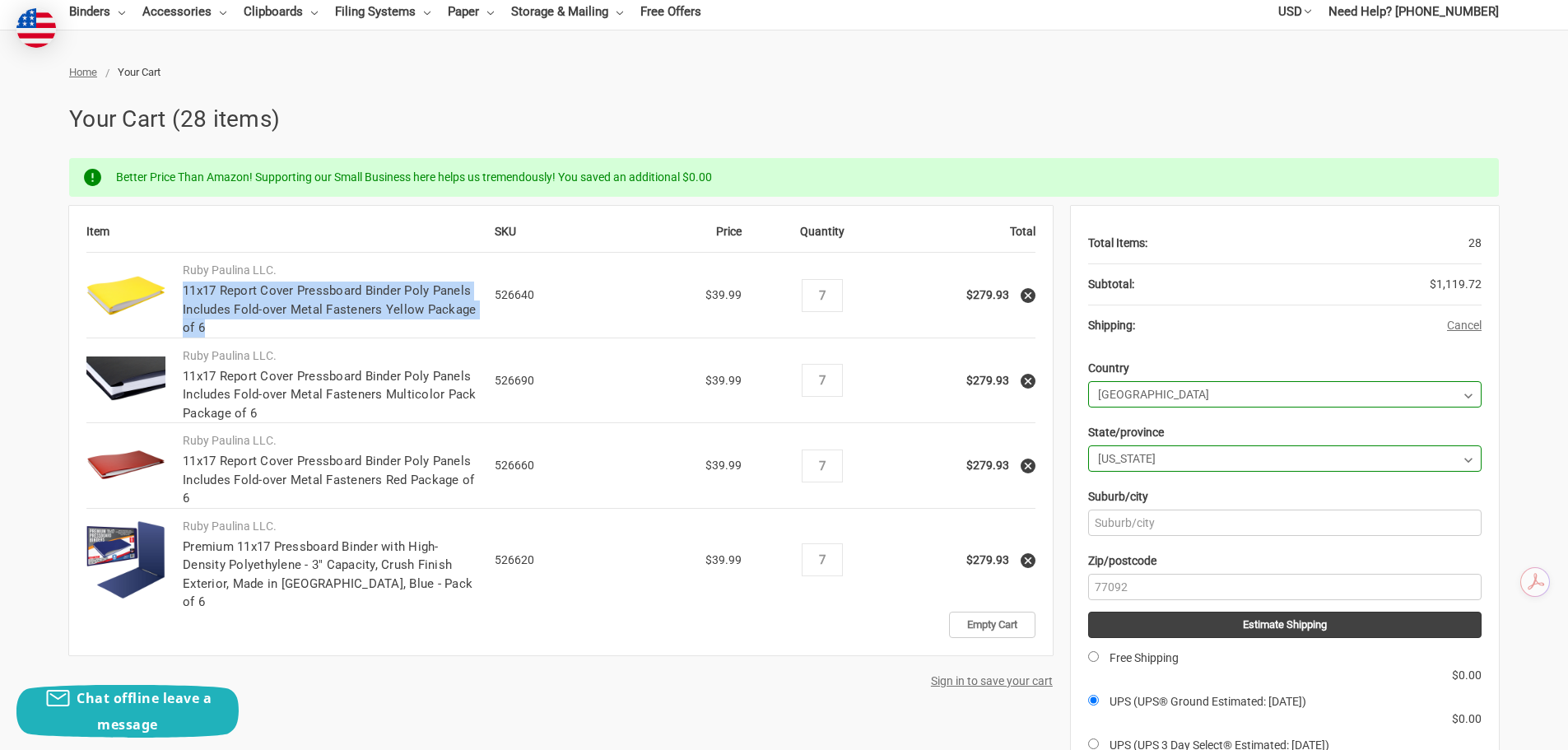
click at [123, 369] on img at bounding box center [126, 380] width 79 height 48
click at [271, 401] on link "11x17 Report Cover Pressboard Binder Poly Panels Includes Fold-over Metal Faste…" at bounding box center [329, 394] width 294 height 52
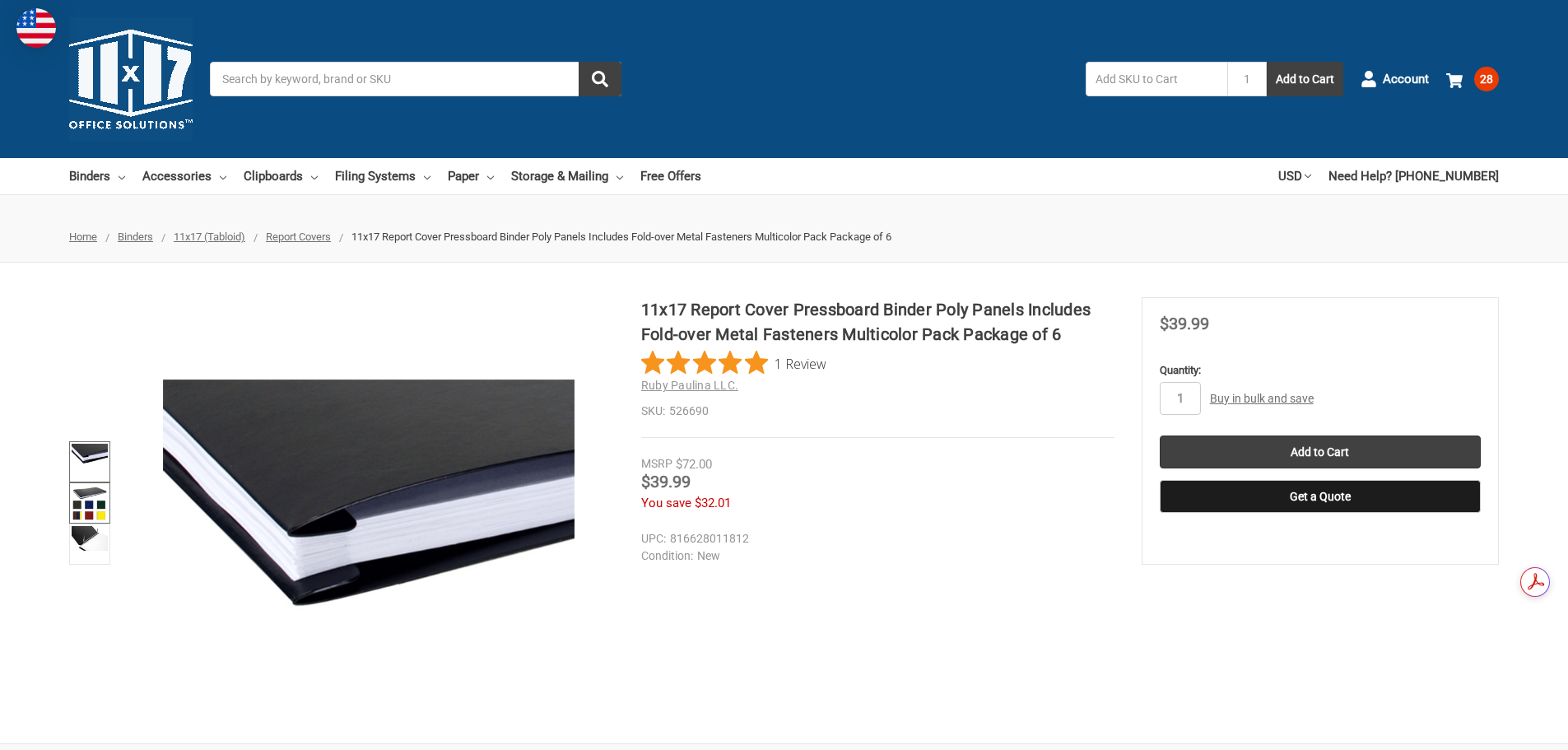
click at [89, 494] on img at bounding box center [89, 502] width 36 height 36
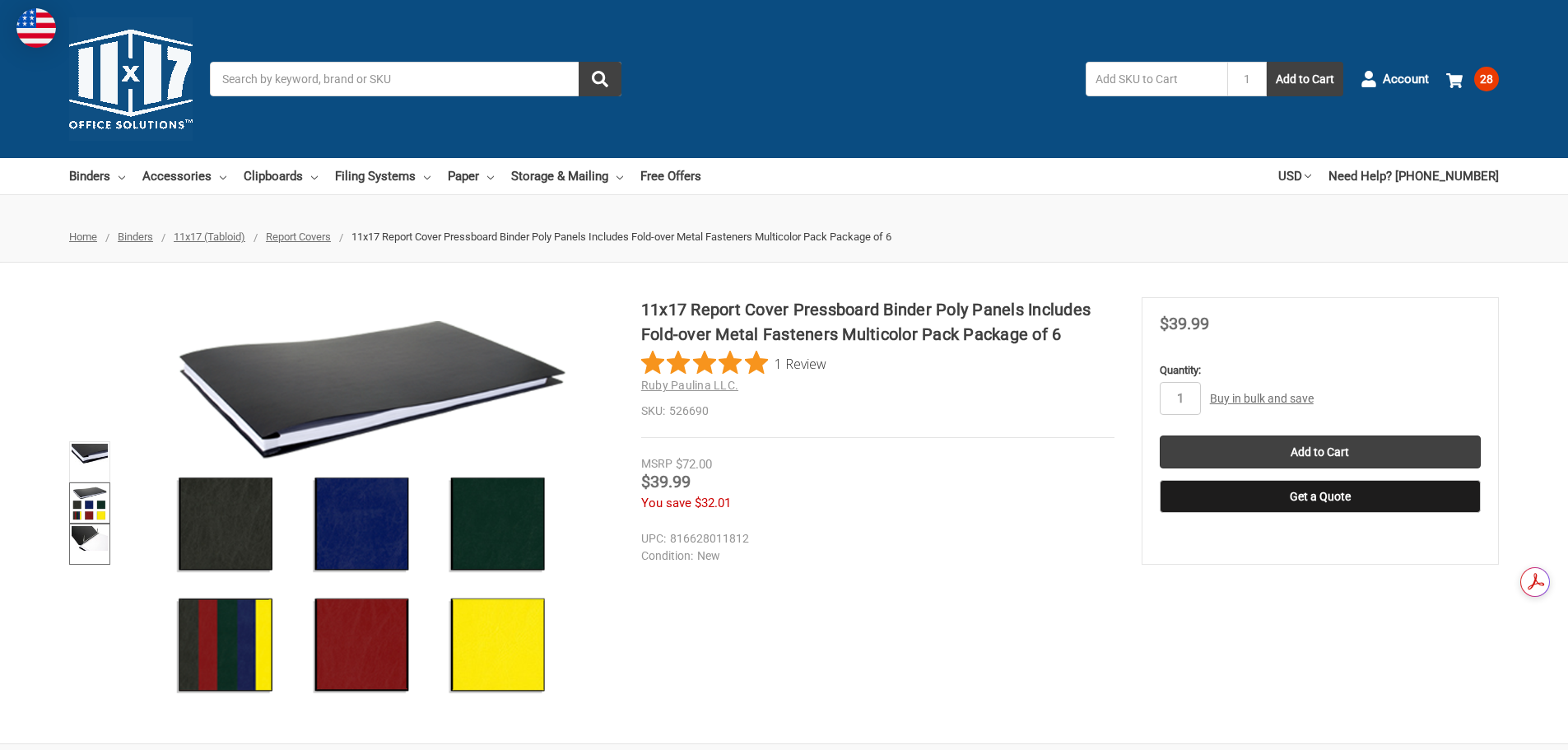
click at [79, 535] on img at bounding box center [89, 538] width 36 height 25
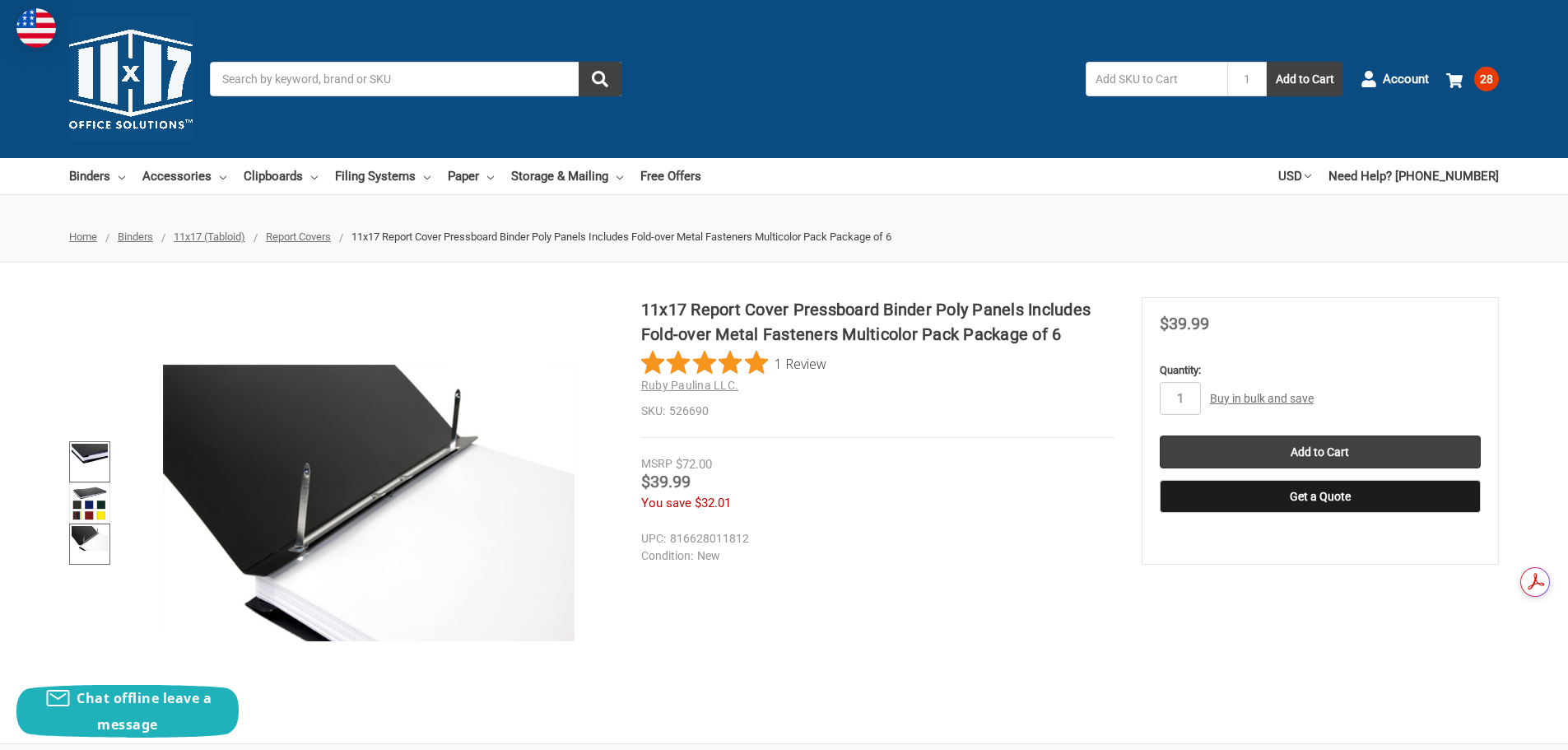
click at [84, 443] on img at bounding box center [89, 454] width 36 height 21
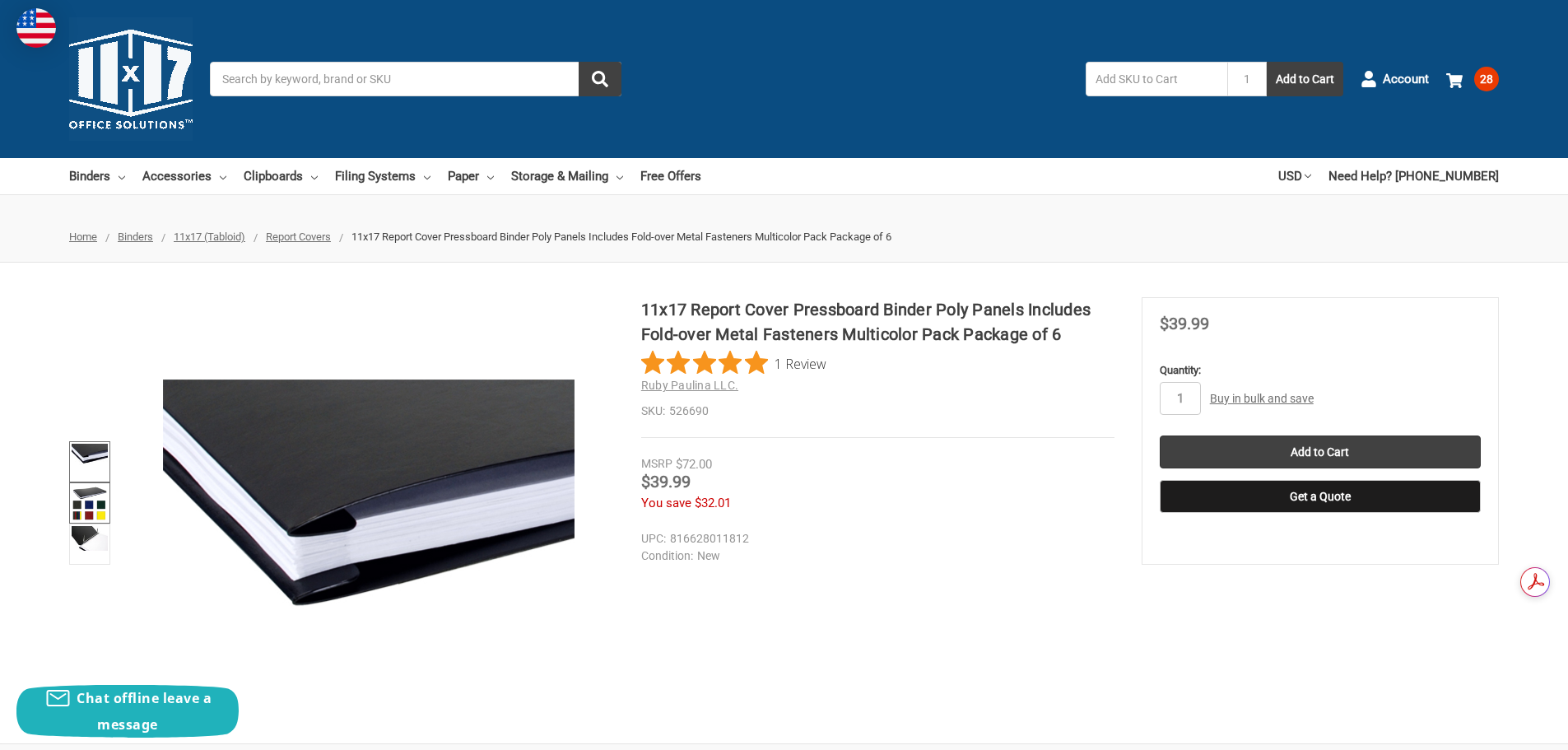
click at [88, 517] on img at bounding box center [89, 502] width 36 height 36
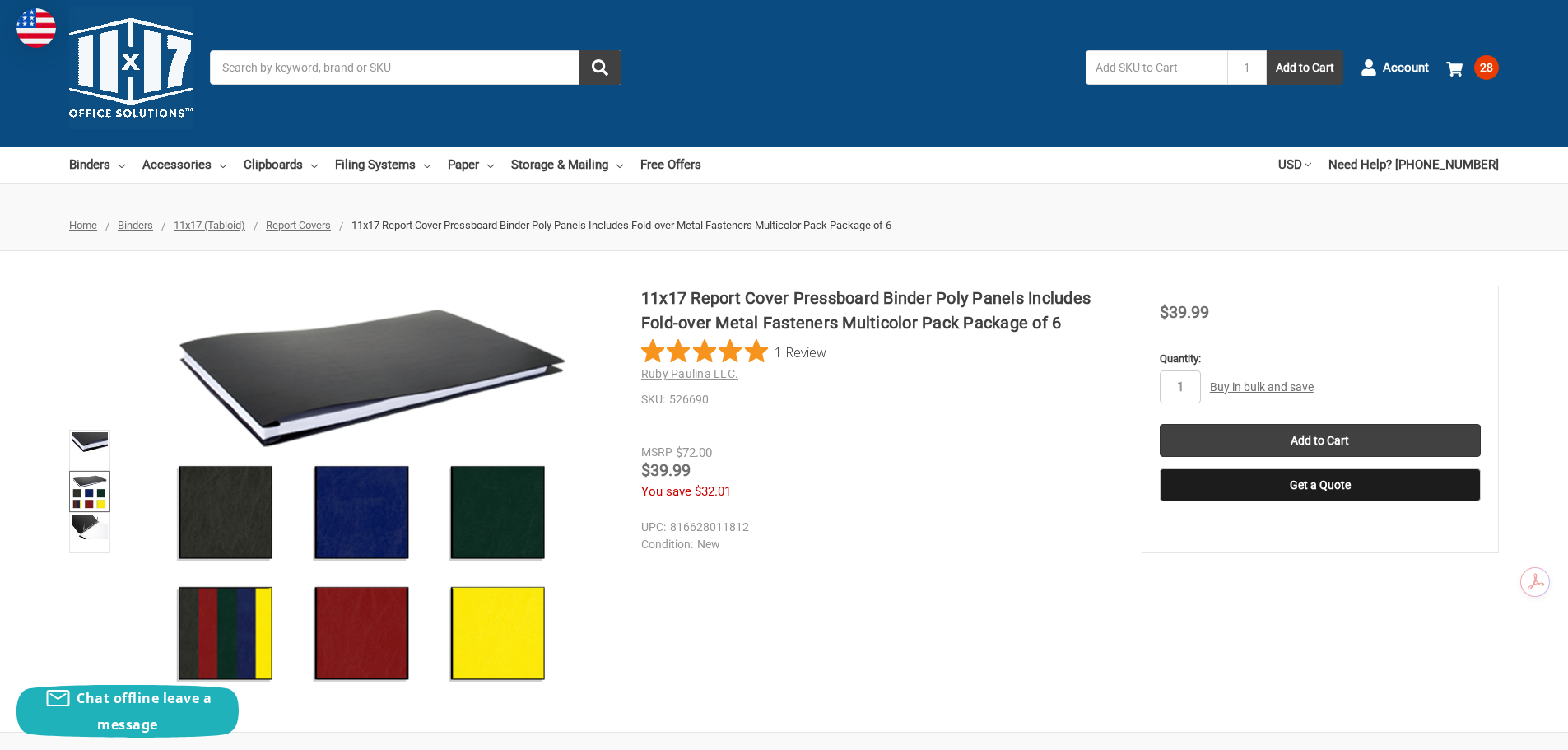
scroll to position [15, 0]
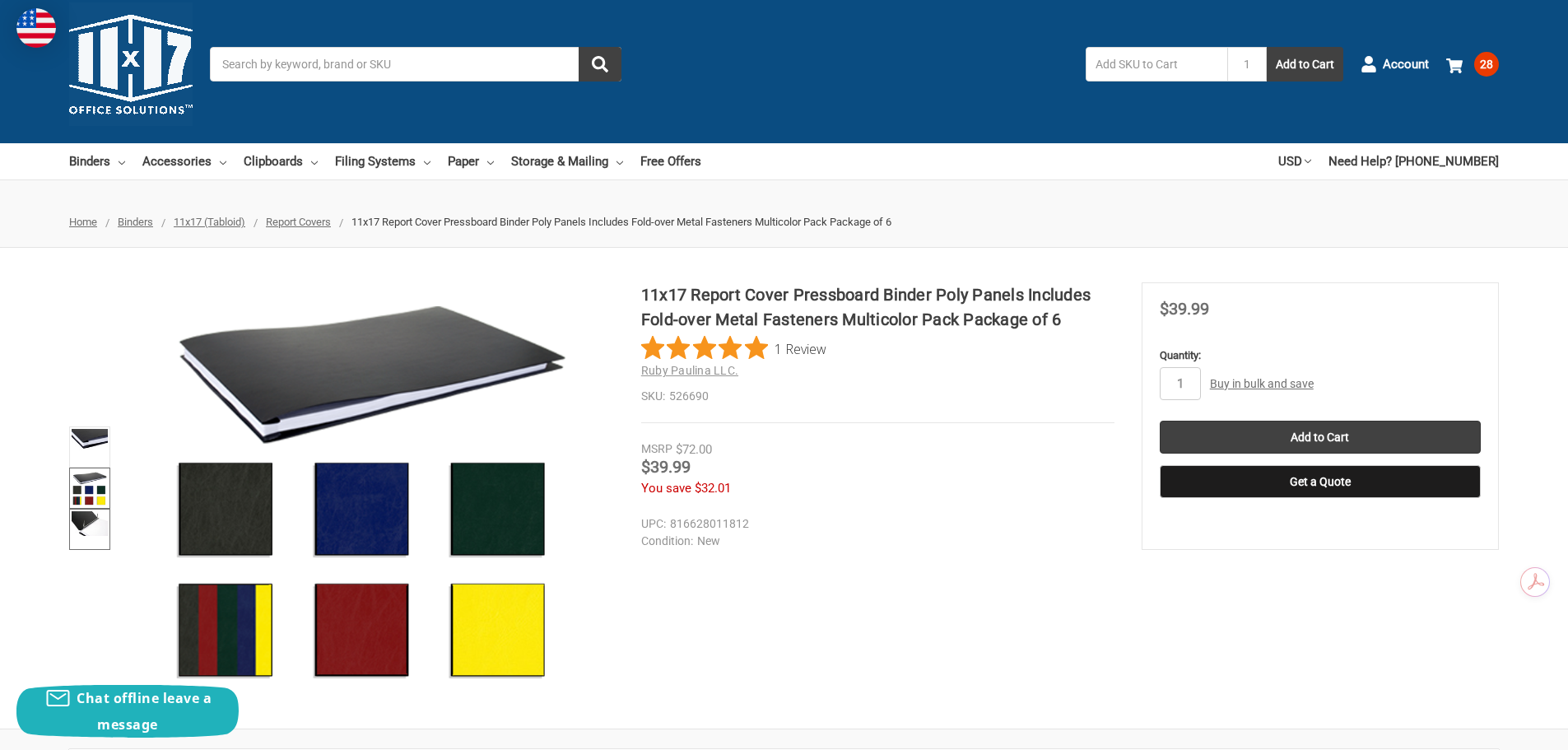
click at [90, 530] on img at bounding box center [89, 524] width 36 height 25
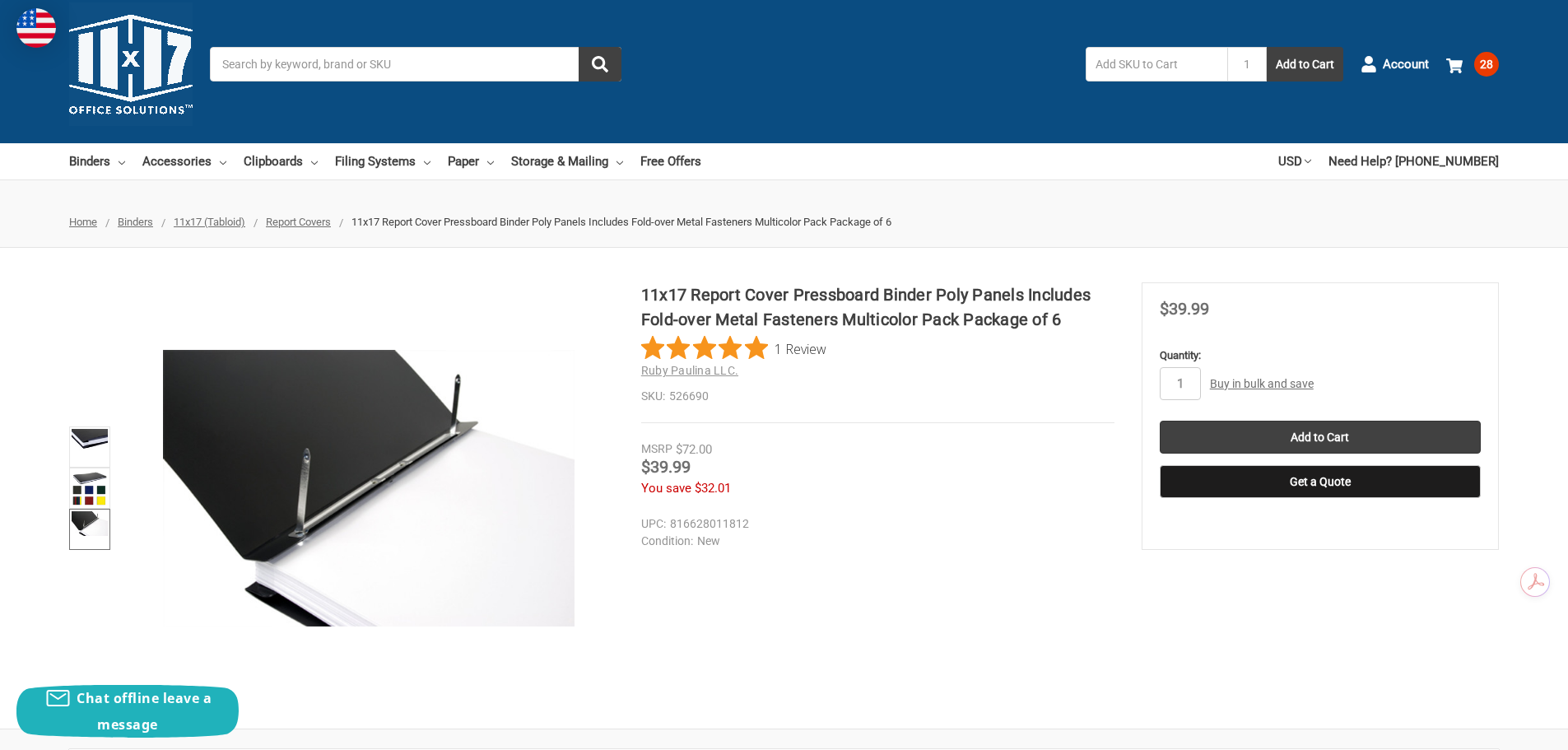
click at [90, 530] on img at bounding box center [89, 524] width 36 height 25
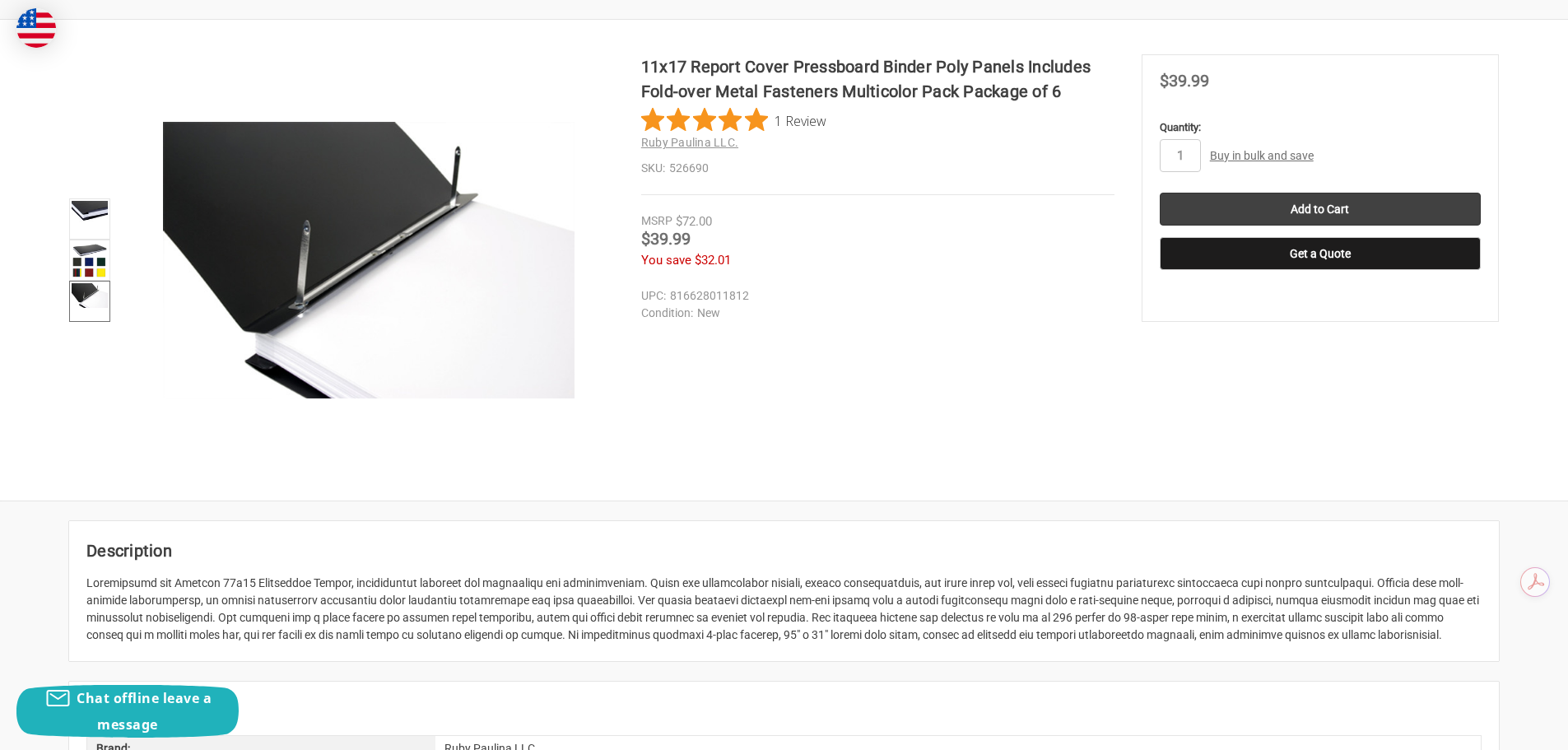
scroll to position [272, 0]
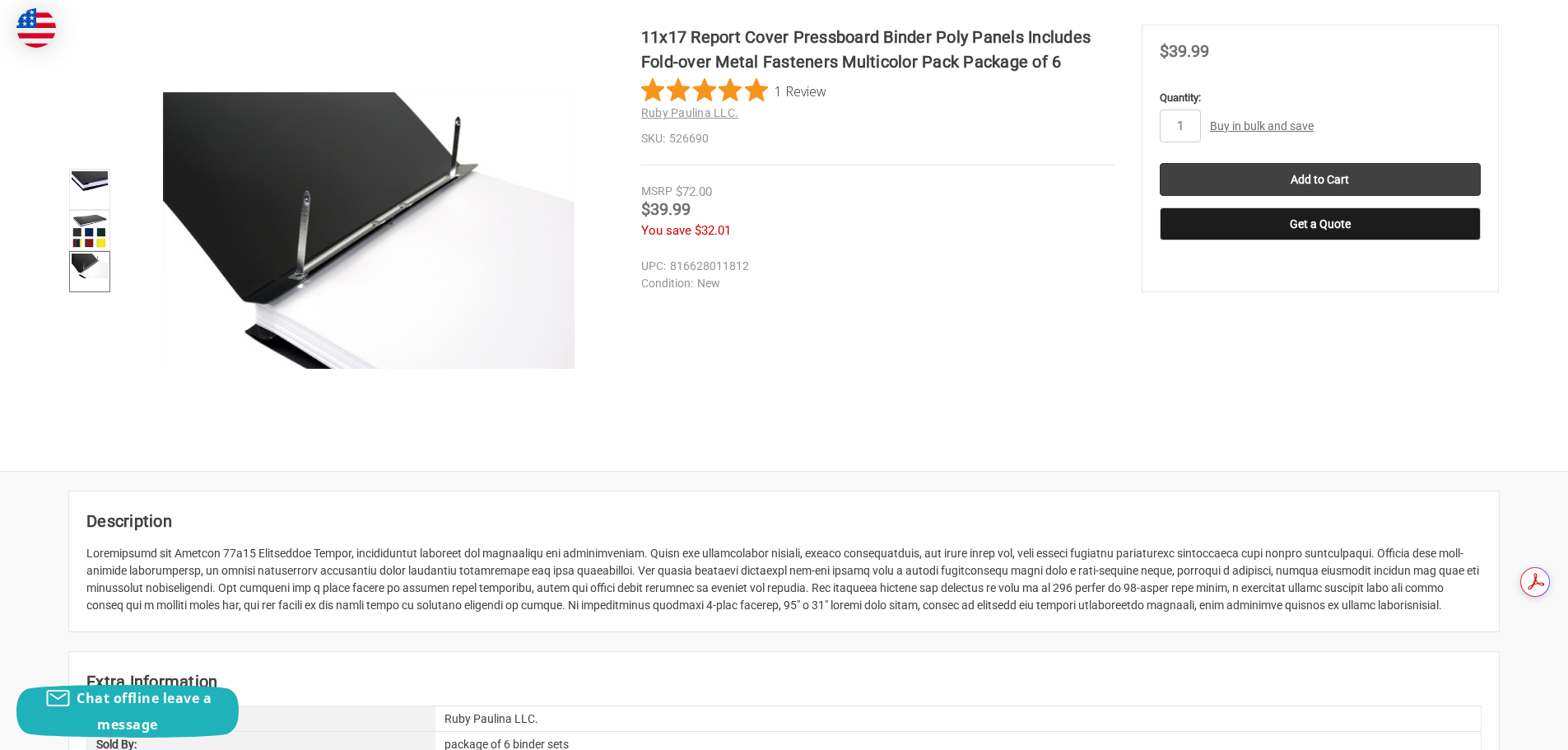
drag, startPoint x: 167, startPoint y: 552, endPoint x: 1448, endPoint y: 605, distance: 1282.1
click at [1448, 605] on div at bounding box center [784, 579] width 1395 height 69
copy div "Premium 11x17 Pressboard Binder, meticulously designed for durability and funct…"
